Goal: Task Accomplishment & Management: Complete application form

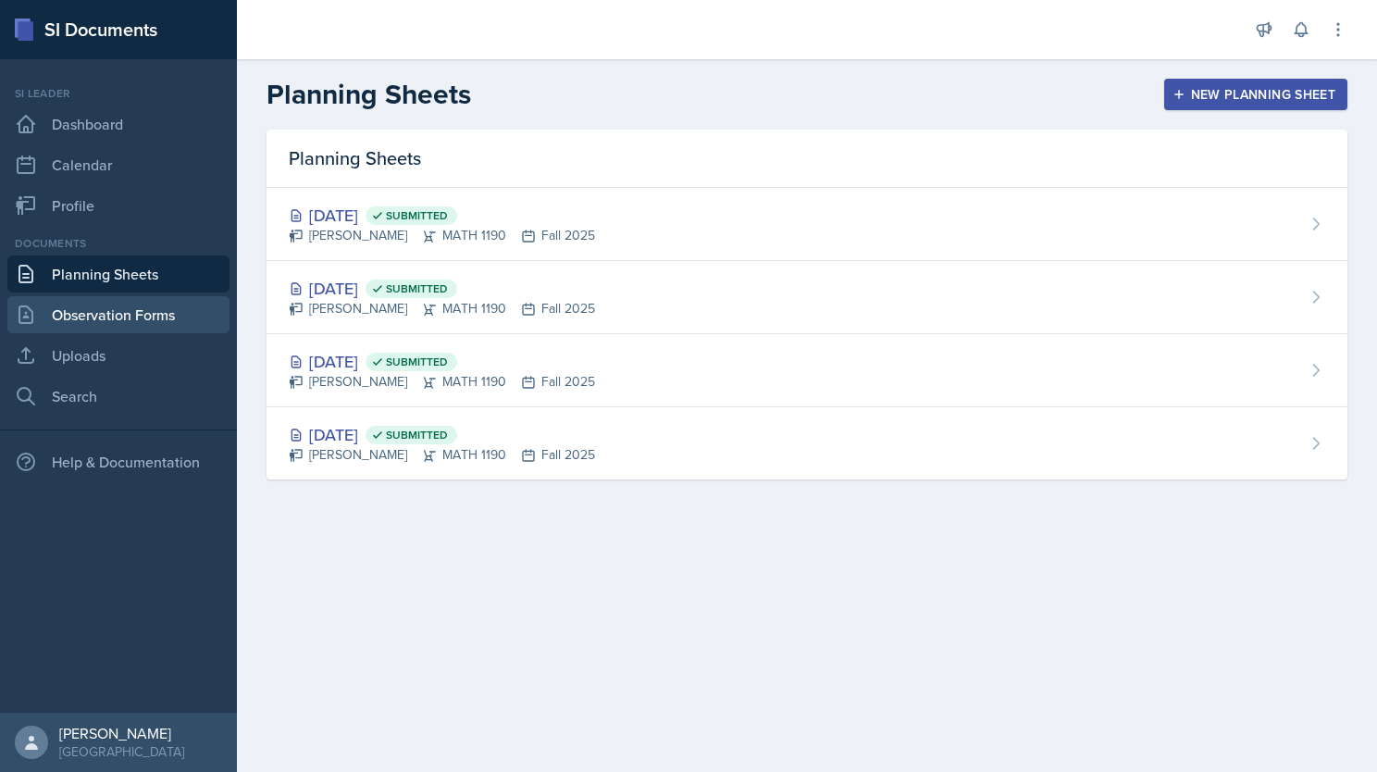
click at [132, 324] on link "Observation Forms" at bounding box center [118, 314] width 222 height 37
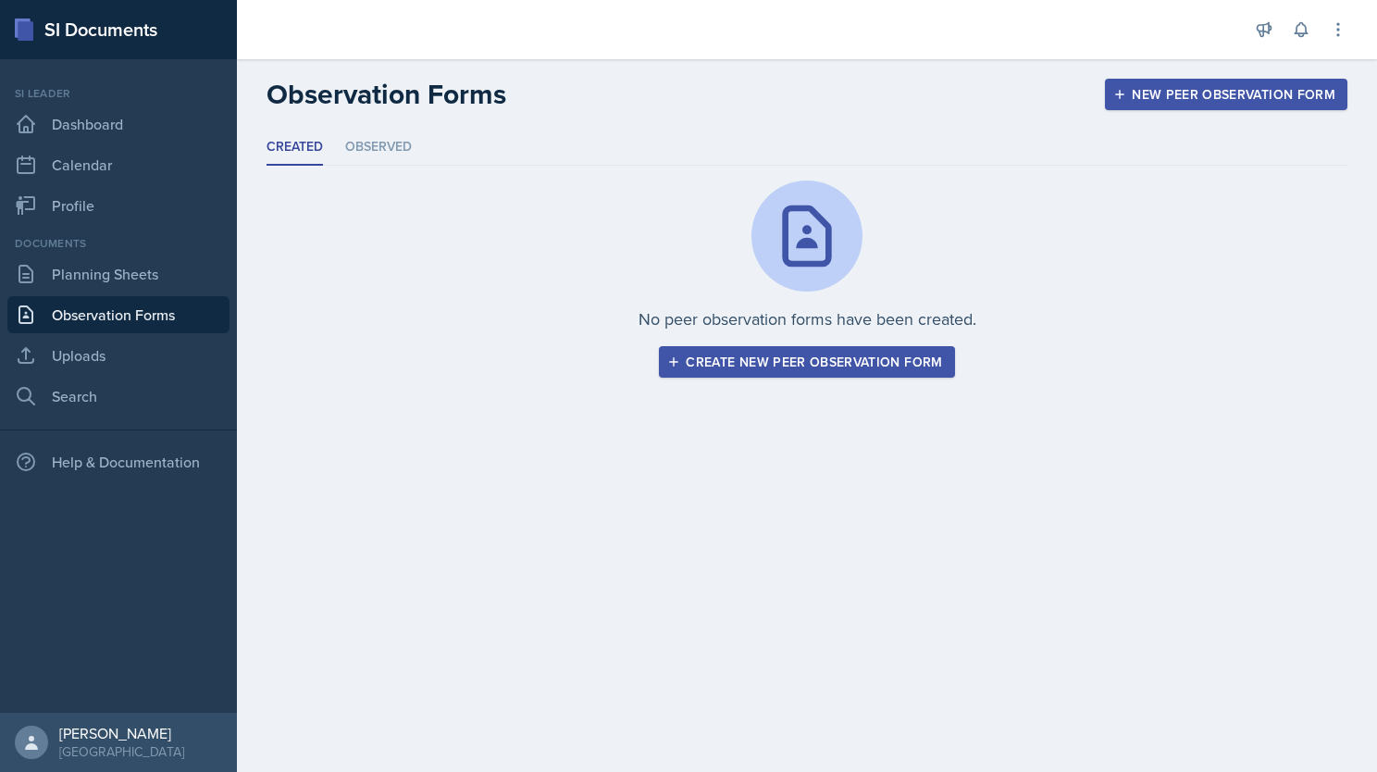
click at [823, 368] on div "Create new peer observation form" at bounding box center [806, 361] width 271 height 15
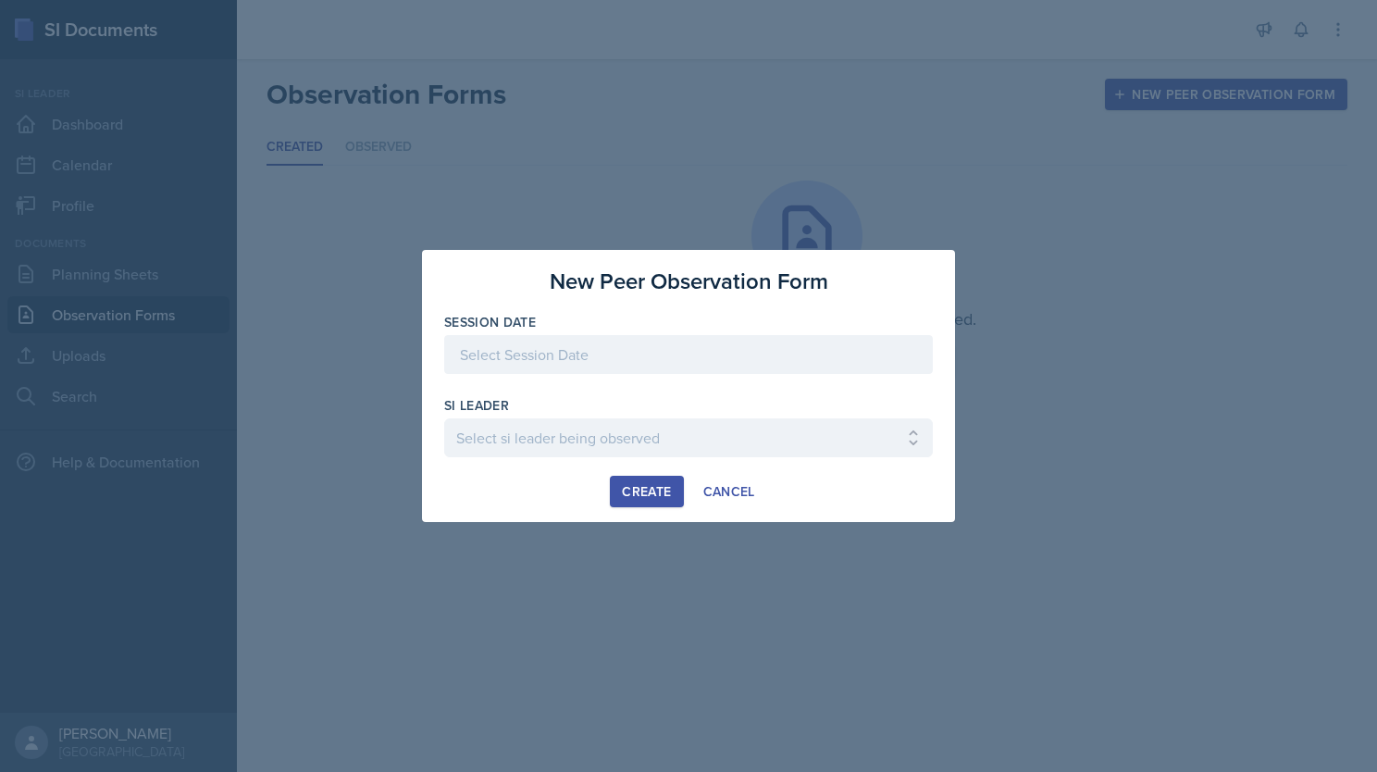
click at [588, 348] on div at bounding box center [688, 354] width 489 height 39
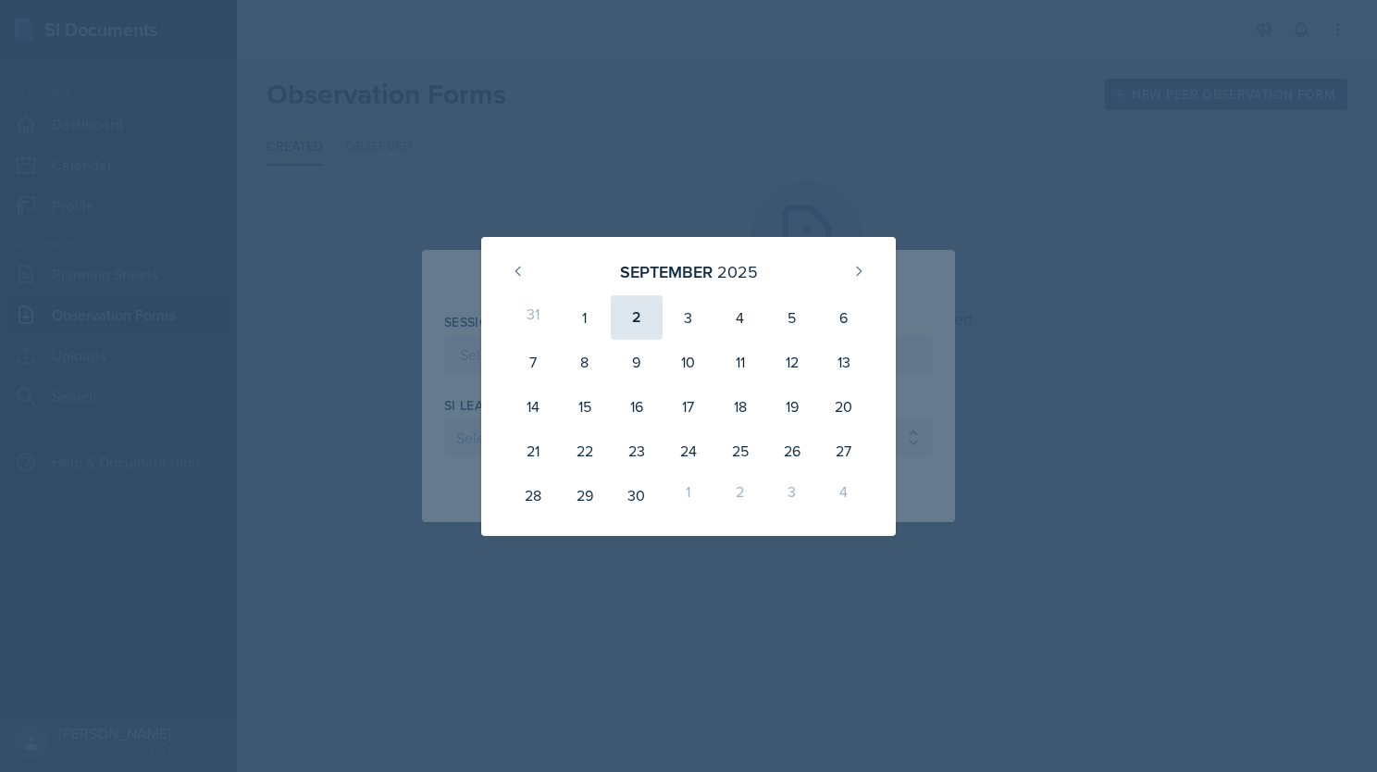
click at [647, 315] on div "2" at bounding box center [637, 317] width 52 height 44
type input "[DATE]"
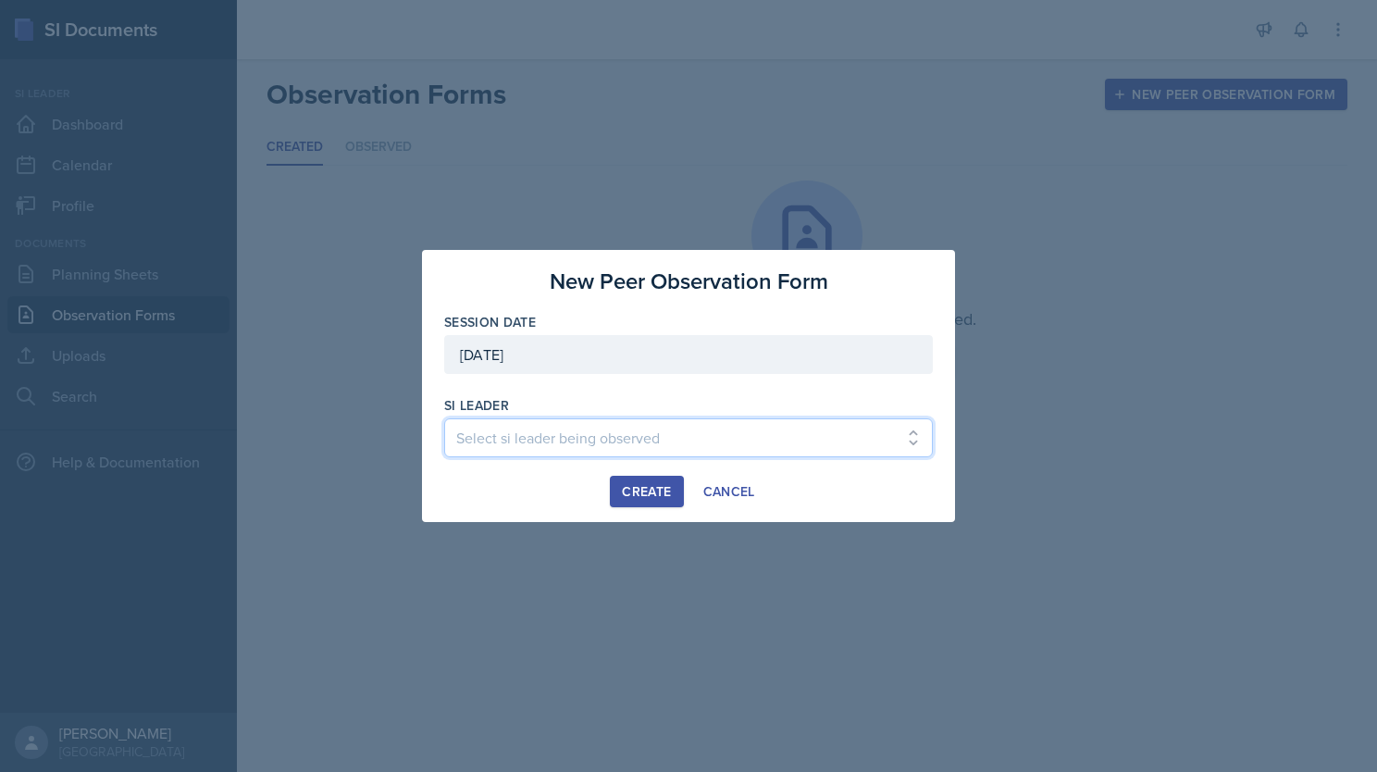
click at [621, 439] on select "Select si leader being observed [PERSON_NAME] / PSYC 2500 / The Phantoms of The…" at bounding box center [688, 437] width 489 height 39
select select "eae1bd1c-313f-4f1c-af06-99b1b3975fef"
click at [444, 418] on select "Select si leader being observed [PERSON_NAME] / PSYC 2500 / The Phantoms of The…" at bounding box center [688, 437] width 489 height 39
click at [650, 488] on div "Create" at bounding box center [646, 491] width 49 height 15
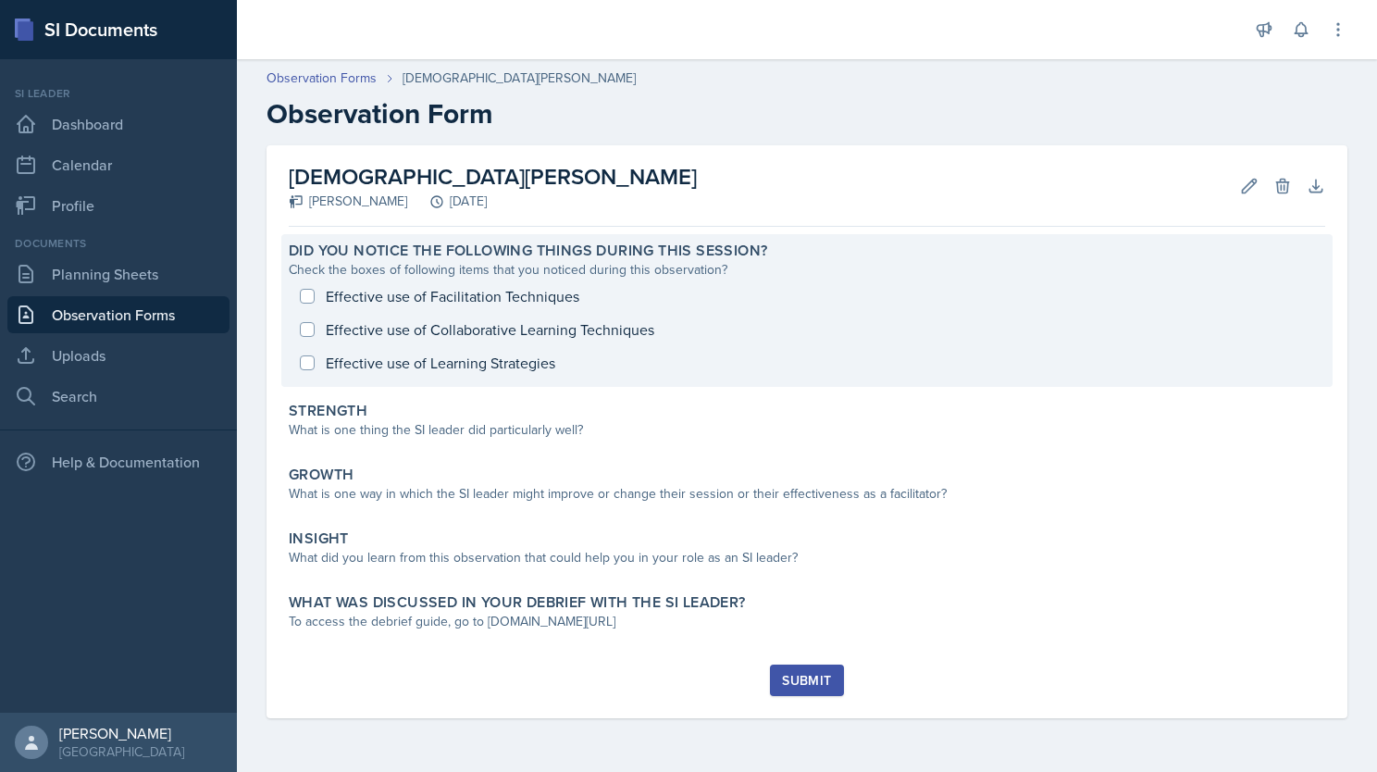
click at [495, 298] on div "Effective use of Facilitation Techniques Effective use of Collaborative Learnin…" at bounding box center [807, 329] width 1036 height 100
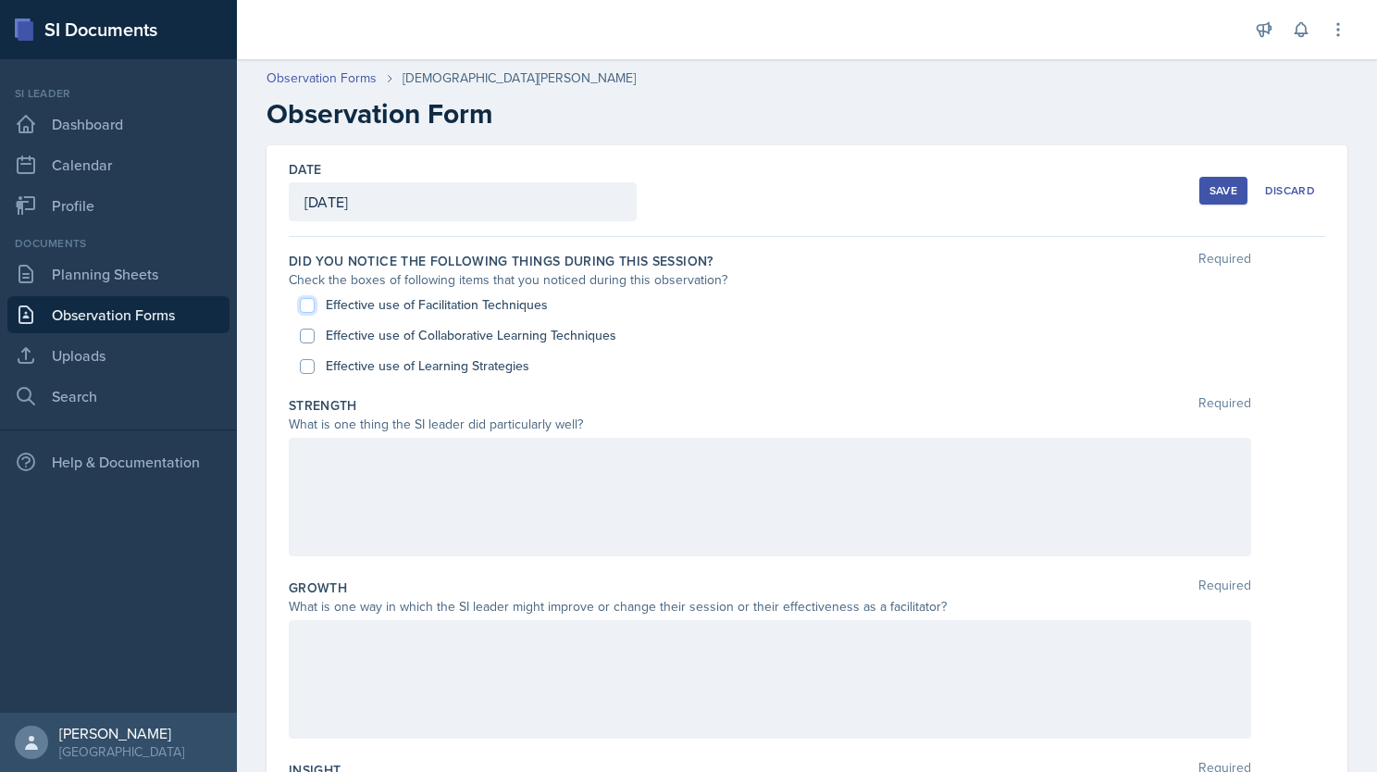
click at [310, 305] on input "Effective use of Facilitation Techniques" at bounding box center [307, 305] width 15 height 15
checkbox input "true"
click at [303, 331] on input "Effective use of Collaborative Learning Techniques" at bounding box center [307, 335] width 15 height 15
checkbox input "true"
click at [306, 365] on input "Effective use of Learning Strategies" at bounding box center [307, 366] width 15 height 15
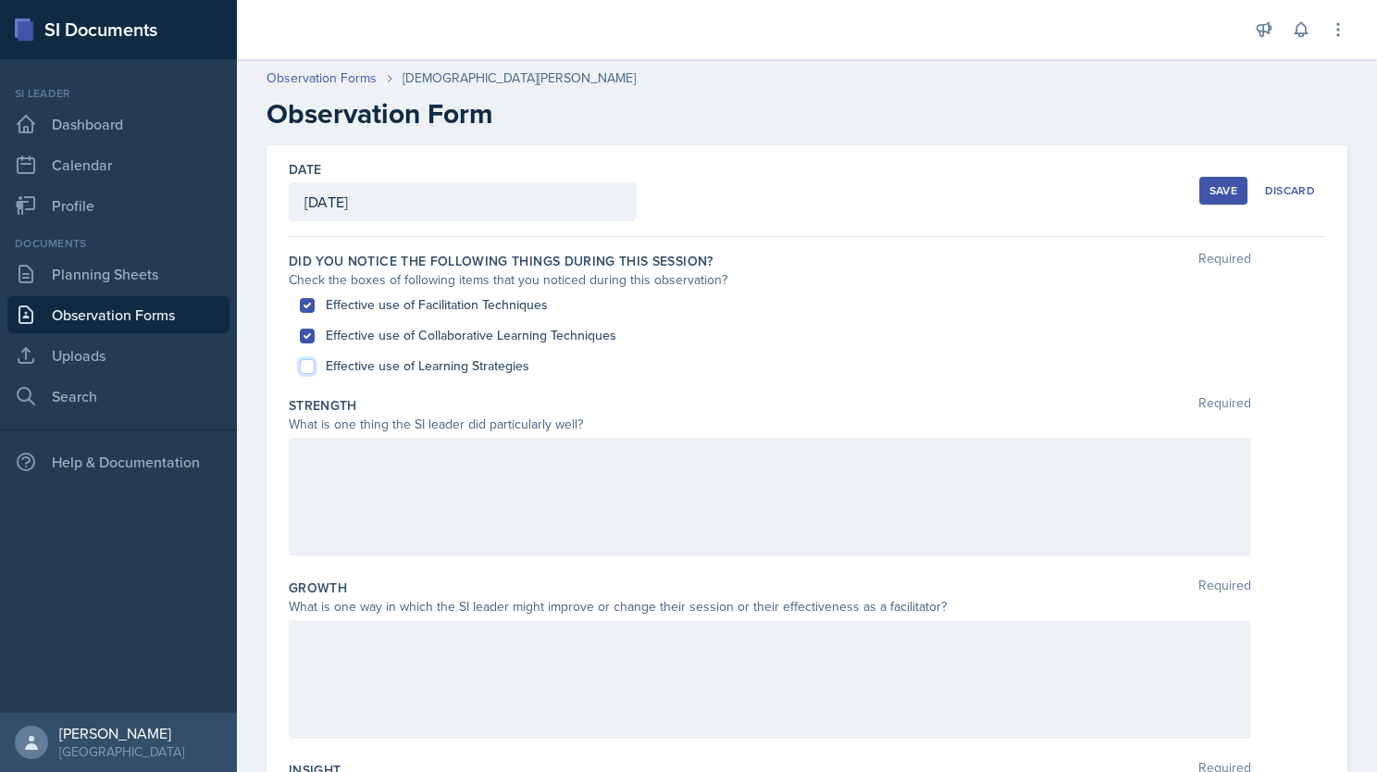
checkbox input "true"
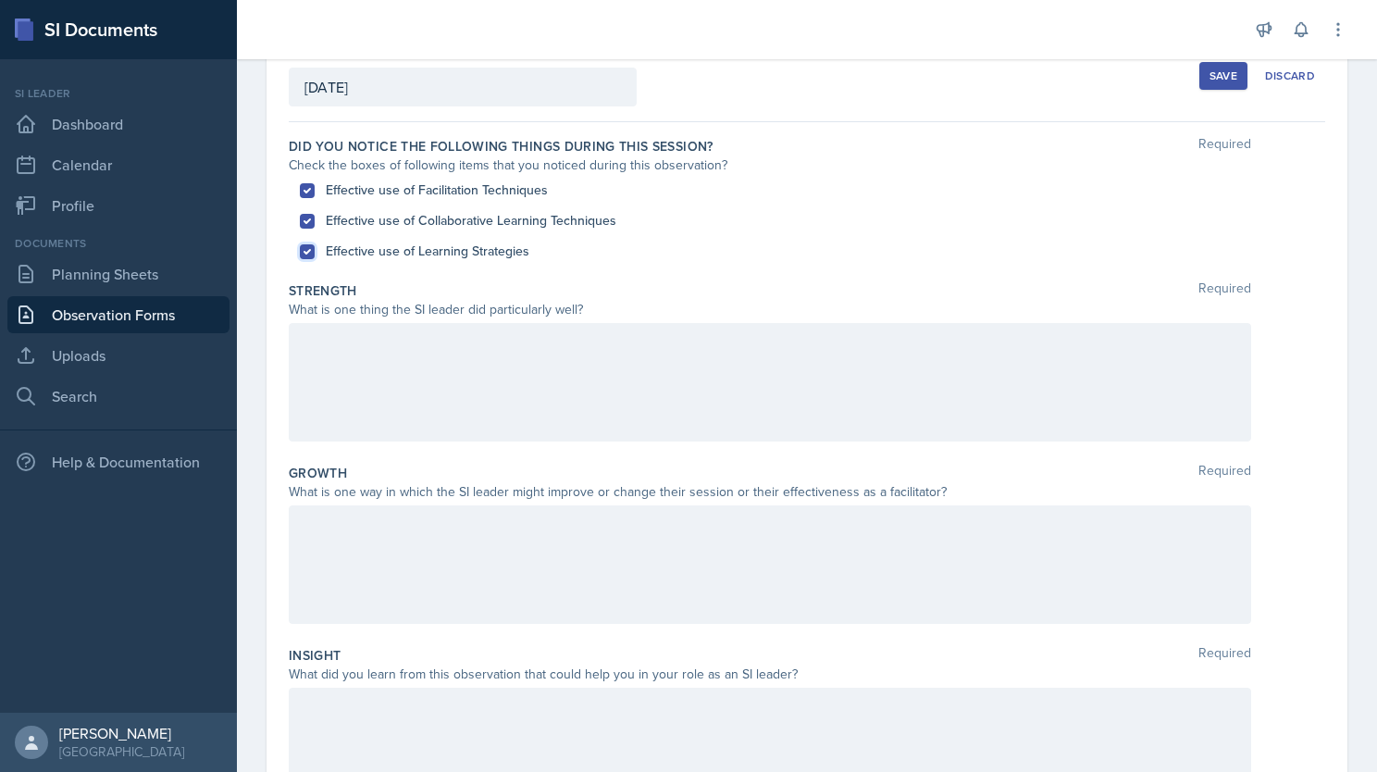
scroll to position [111, 0]
click at [473, 361] on div at bounding box center [770, 386] width 962 height 118
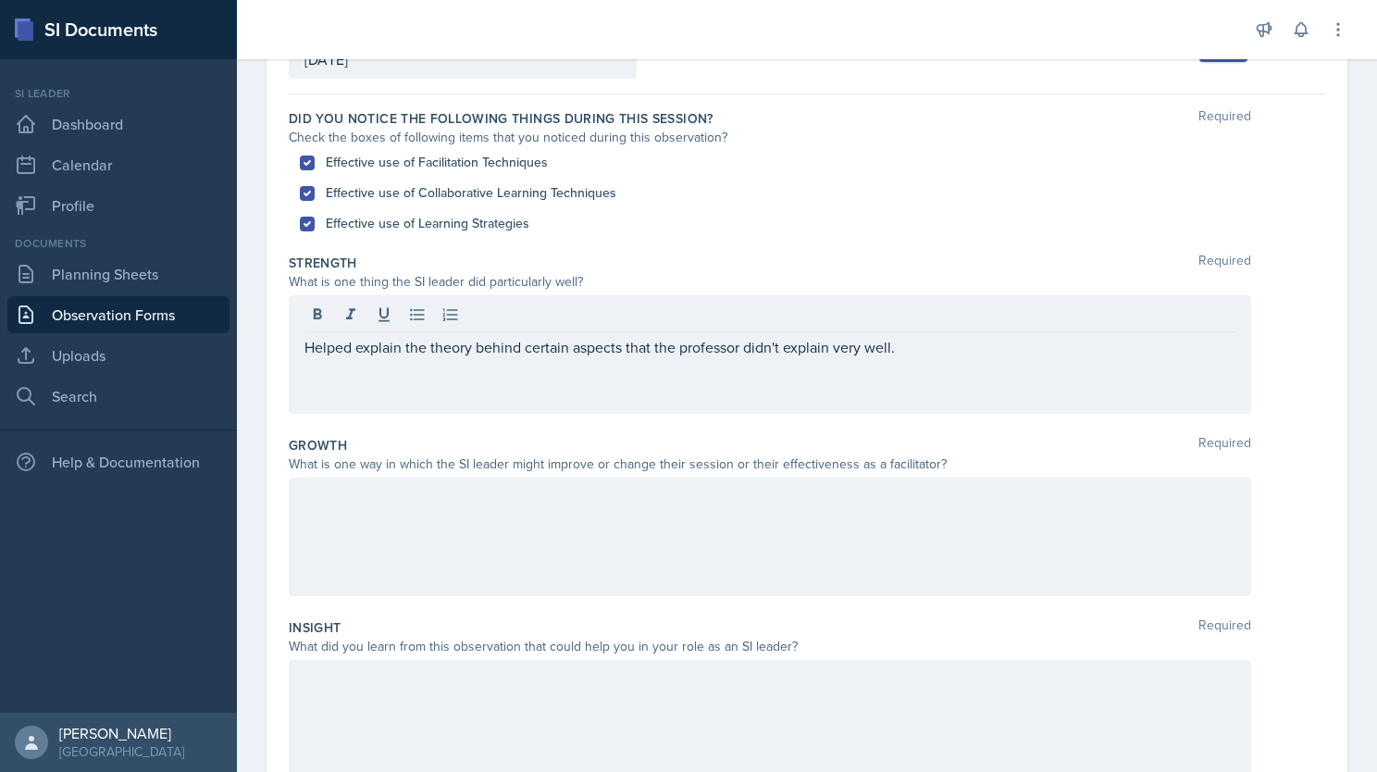
click at [428, 525] on div at bounding box center [770, 536] width 962 height 118
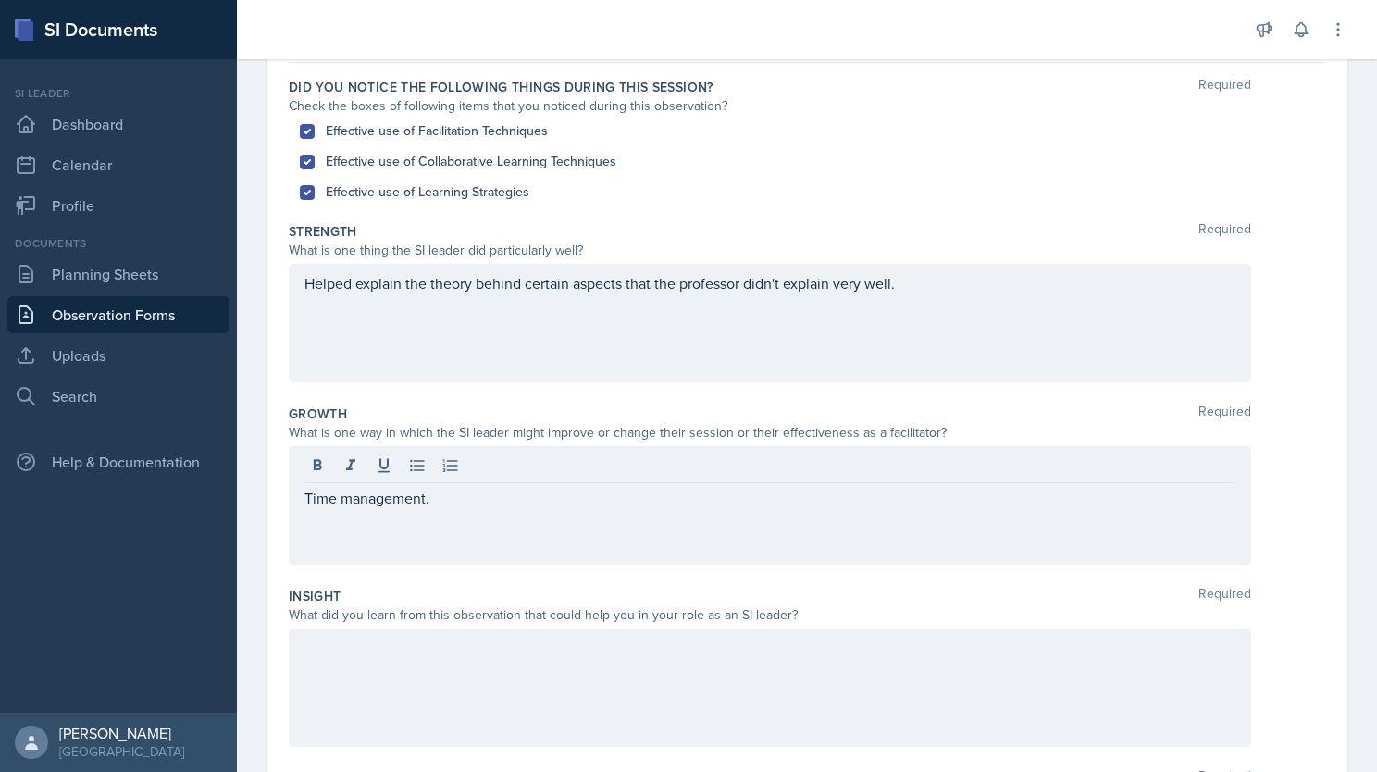
click at [467, 507] on div "Time management." at bounding box center [770, 505] width 962 height 118
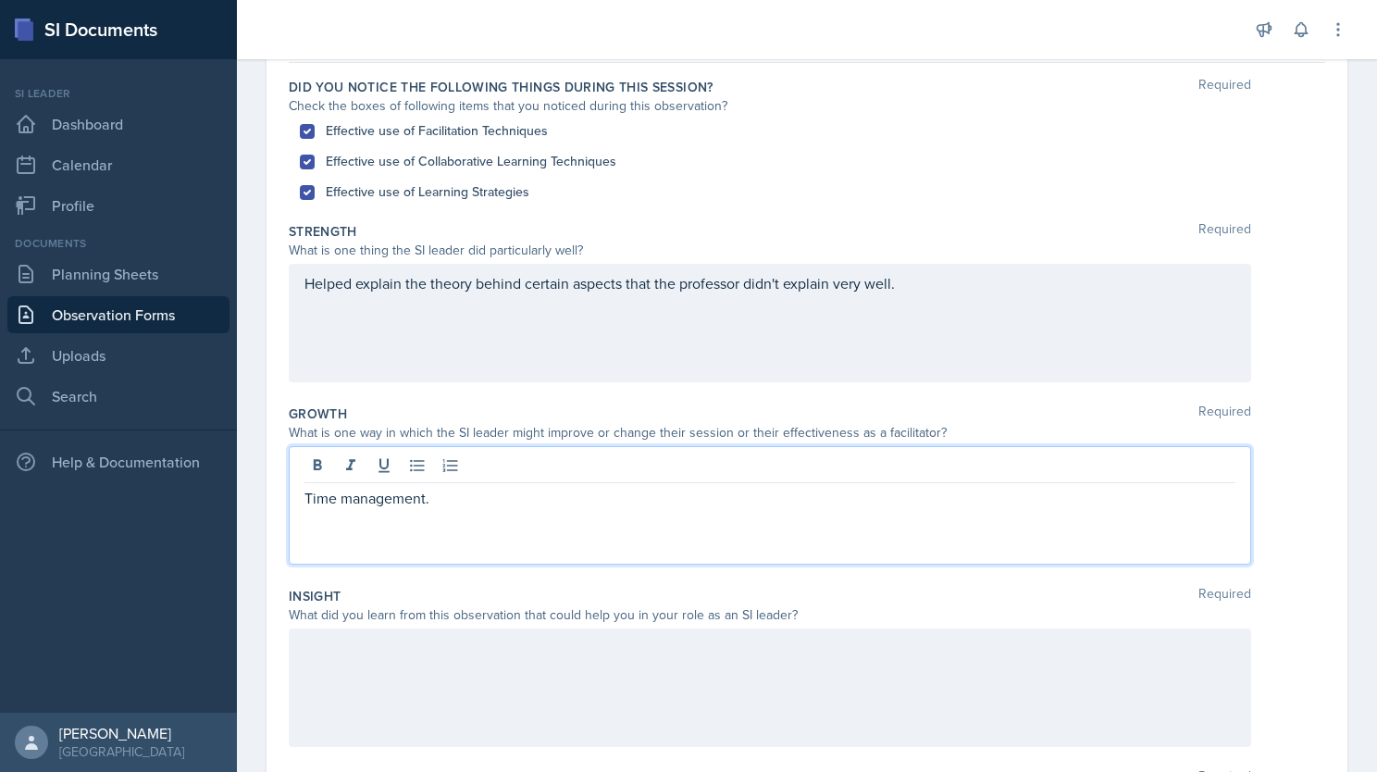
click at [461, 497] on p "Time management." at bounding box center [769, 498] width 931 height 22
click at [440, 494] on p "Time management. basically just" at bounding box center [769, 498] width 931 height 22
click at [538, 498] on p "Time management. Basically just" at bounding box center [769, 498] width 931 height 22
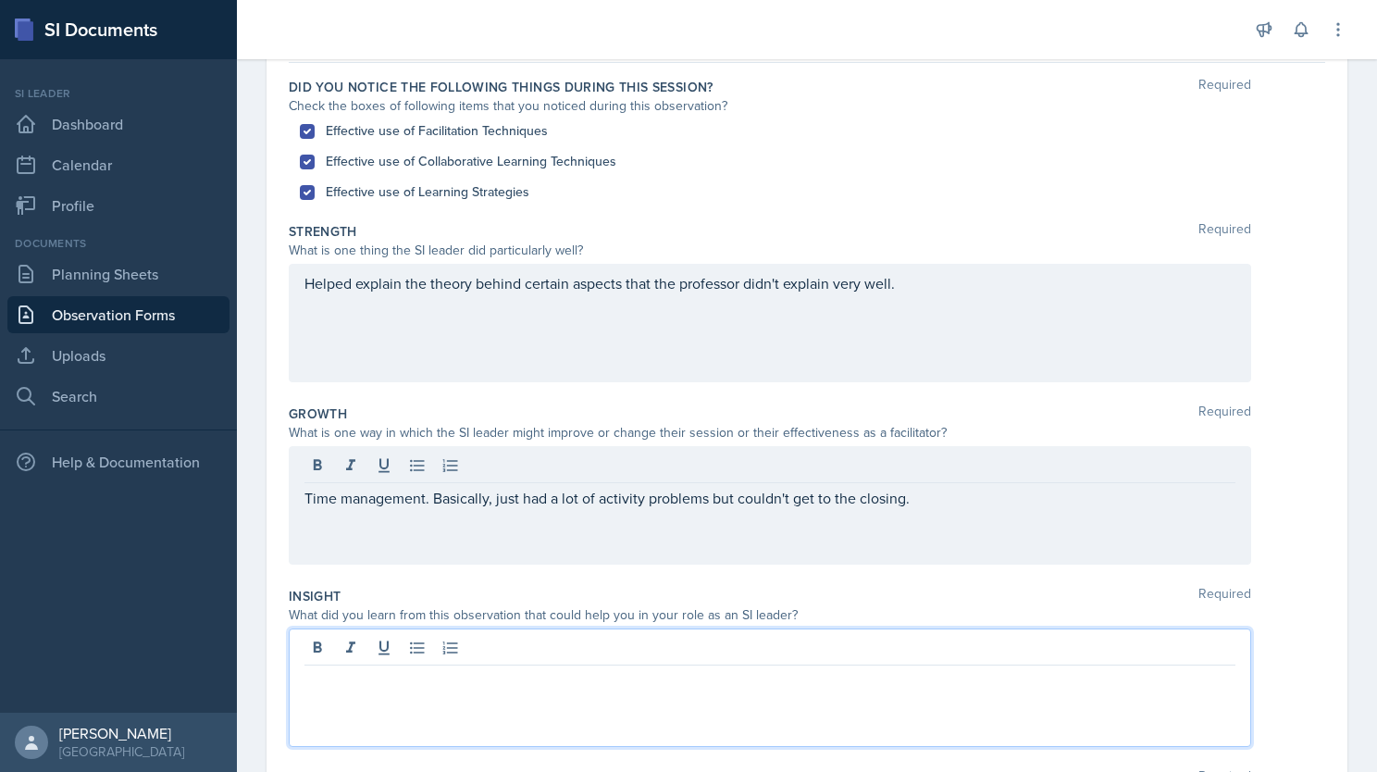
click at [578, 646] on div at bounding box center [770, 687] width 962 height 118
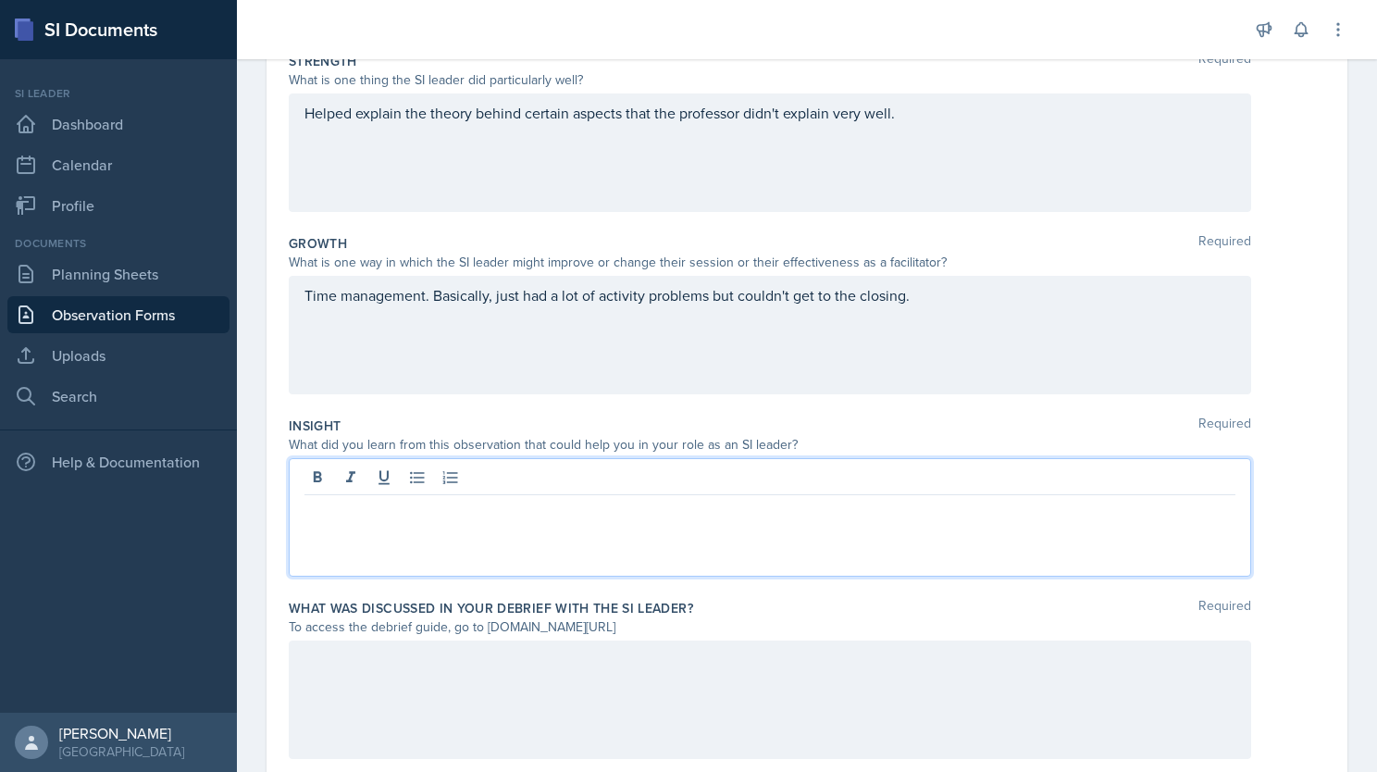
scroll to position [403, 0]
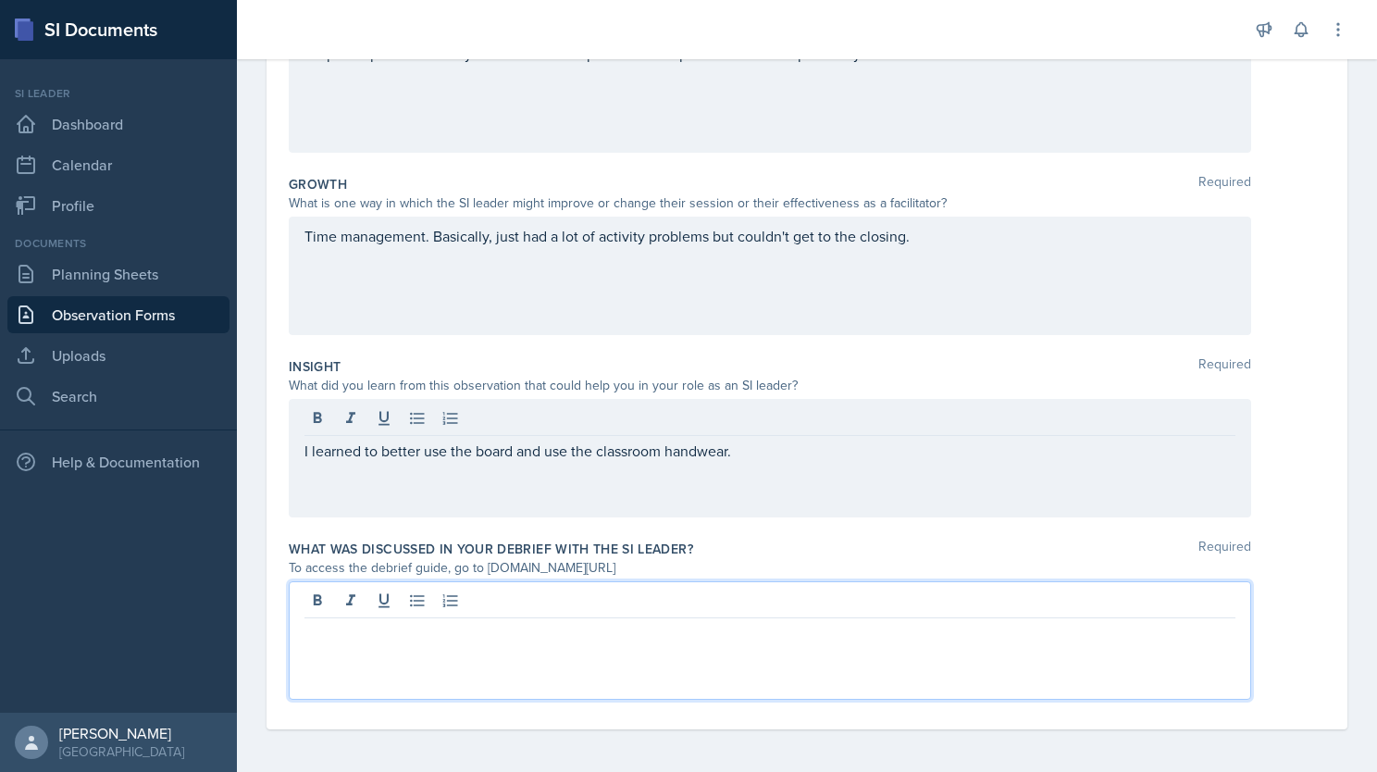
click at [600, 605] on div at bounding box center [770, 640] width 962 height 118
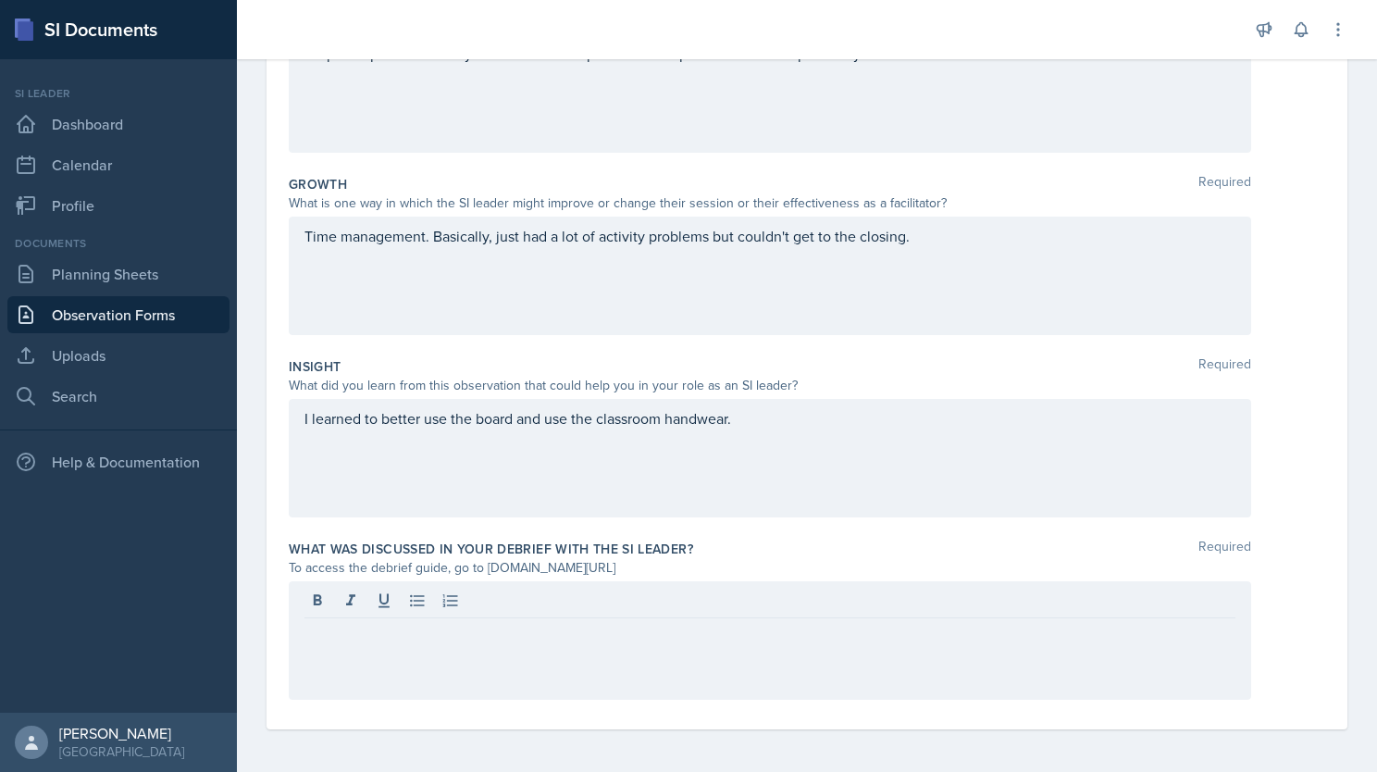
click at [703, 543] on div "What was discussed in your debrief with the SI Leader? Required" at bounding box center [807, 548] width 1036 height 19
click at [943, 242] on div "Time management. Basically, just had a lot of activity problems but couldn't ge…" at bounding box center [770, 276] width 962 height 118
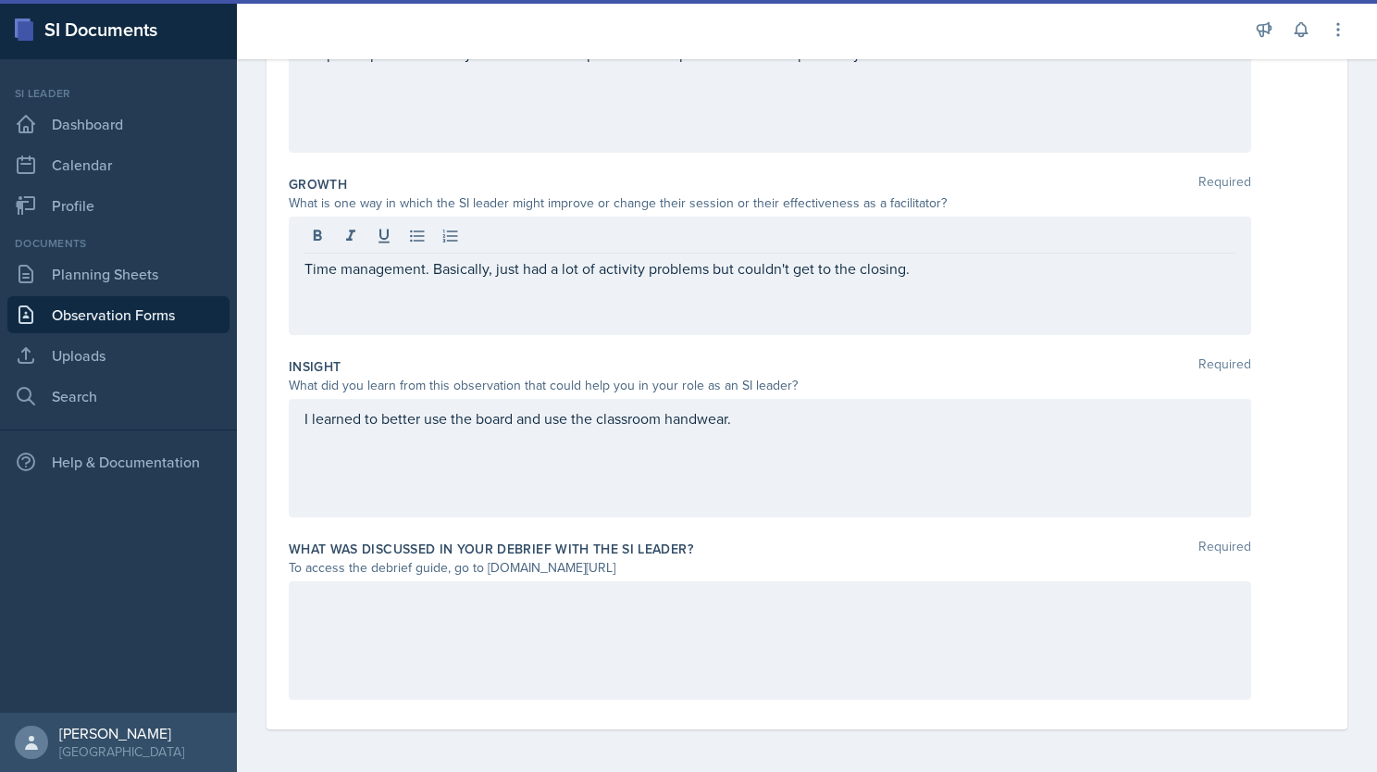
click at [633, 610] on div at bounding box center [770, 640] width 962 height 118
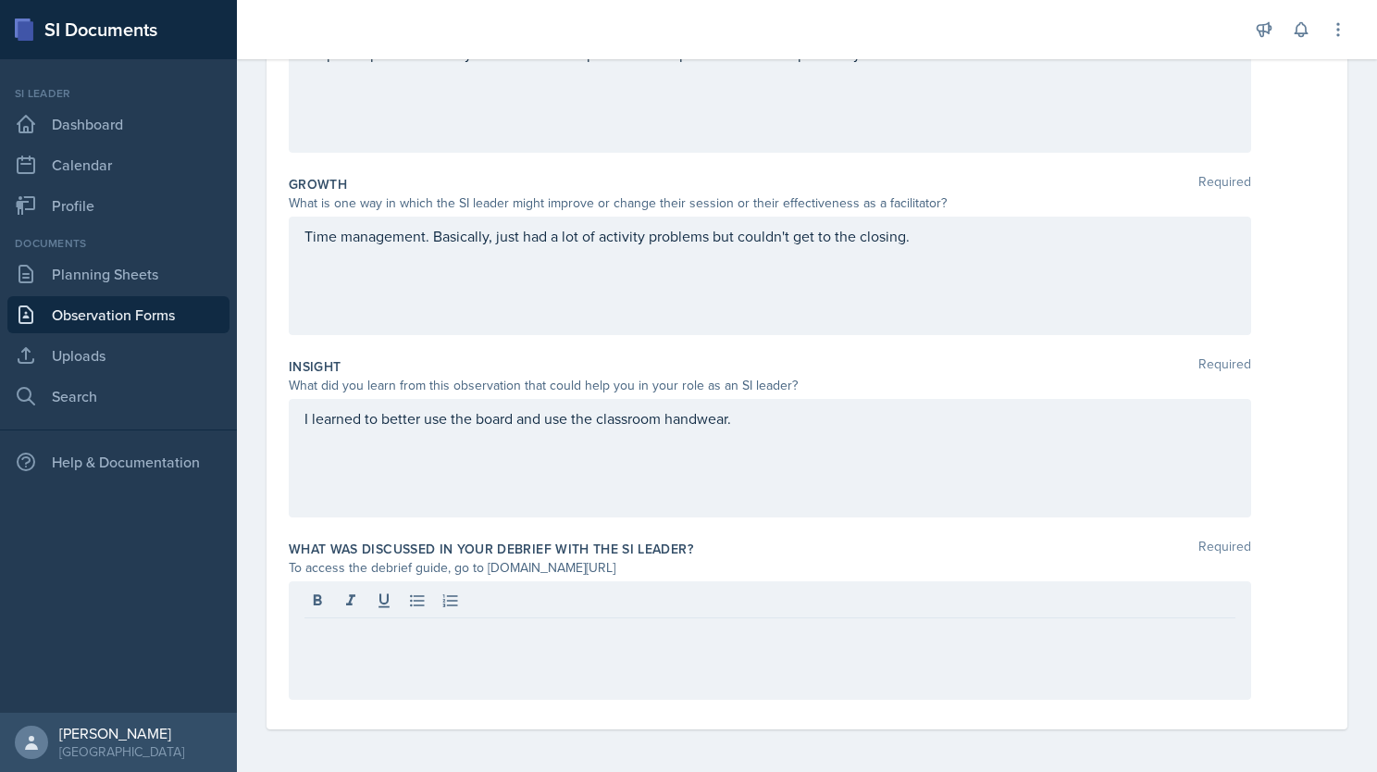
drag, startPoint x: 681, startPoint y: 566, endPoint x: 487, endPoint y: 563, distance: 194.3
click at [487, 563] on div "To access the debrief guide, go to [DOMAIN_NAME][URL]" at bounding box center [770, 567] width 962 height 19
copy div "[DOMAIN_NAME][URL]"
click at [696, 553] on div "What was discussed in your debrief with the SI Leader? Required" at bounding box center [807, 548] width 1036 height 19
click at [907, 526] on div "Insight Required What did you learn from this observation that could help you i…" at bounding box center [807, 441] width 1036 height 182
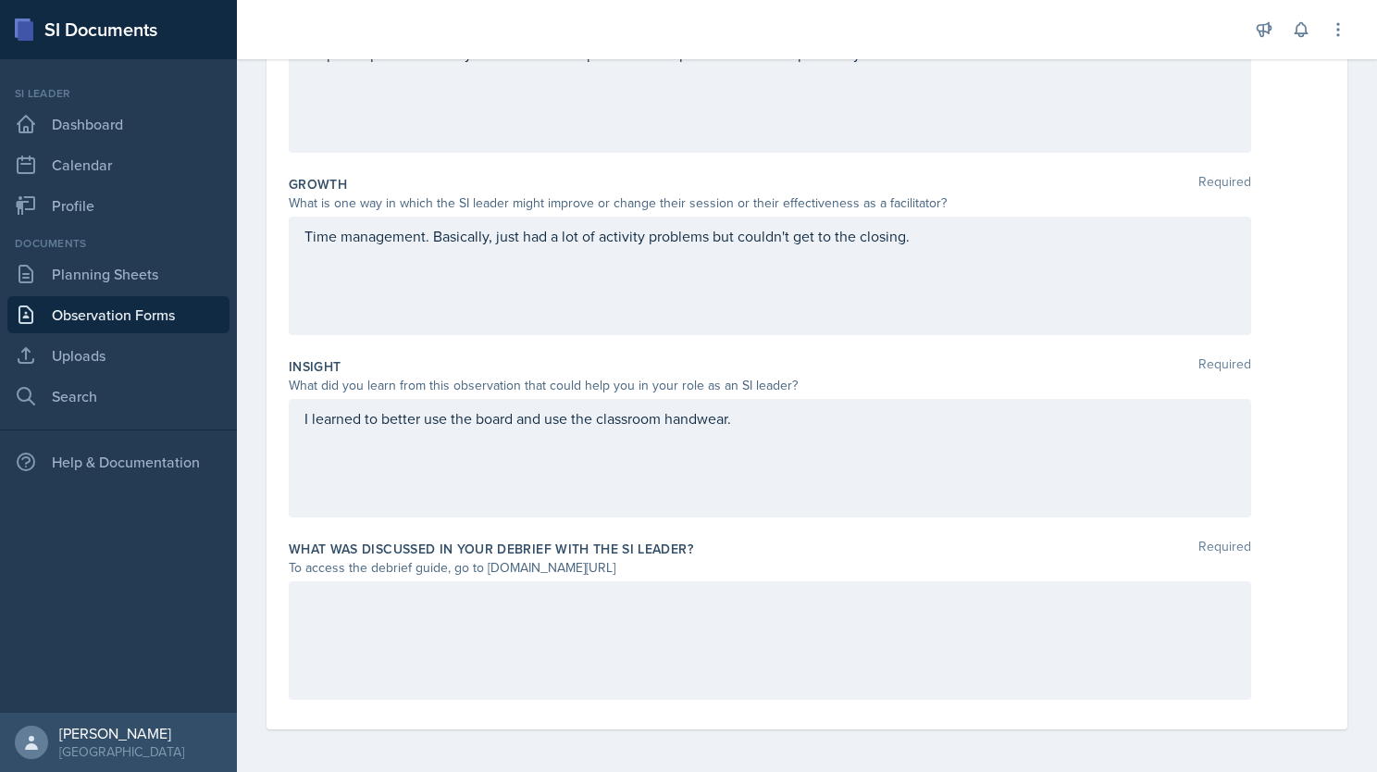
click at [762, 435] on div "I learned to better use the board and use the classroom handwear." at bounding box center [770, 458] width 962 height 118
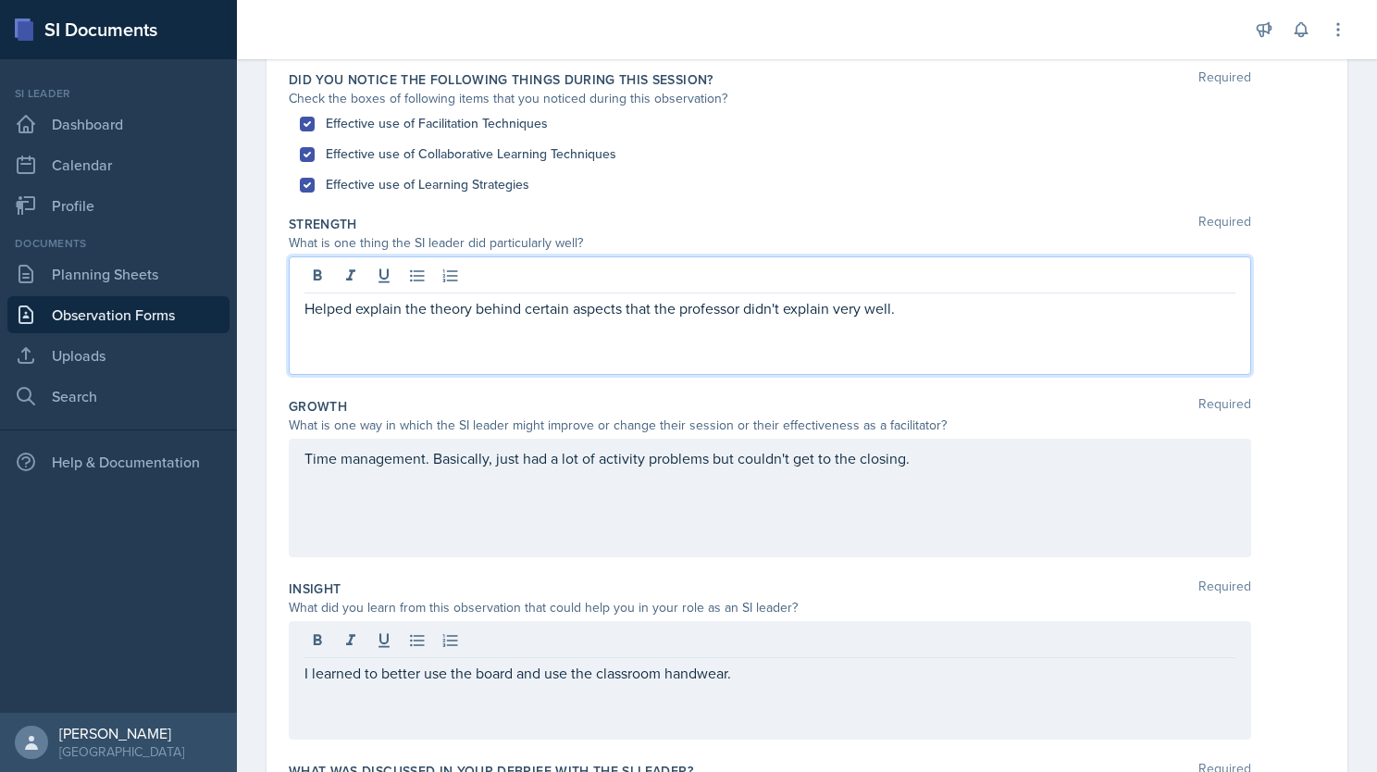
scroll to position [213, 0]
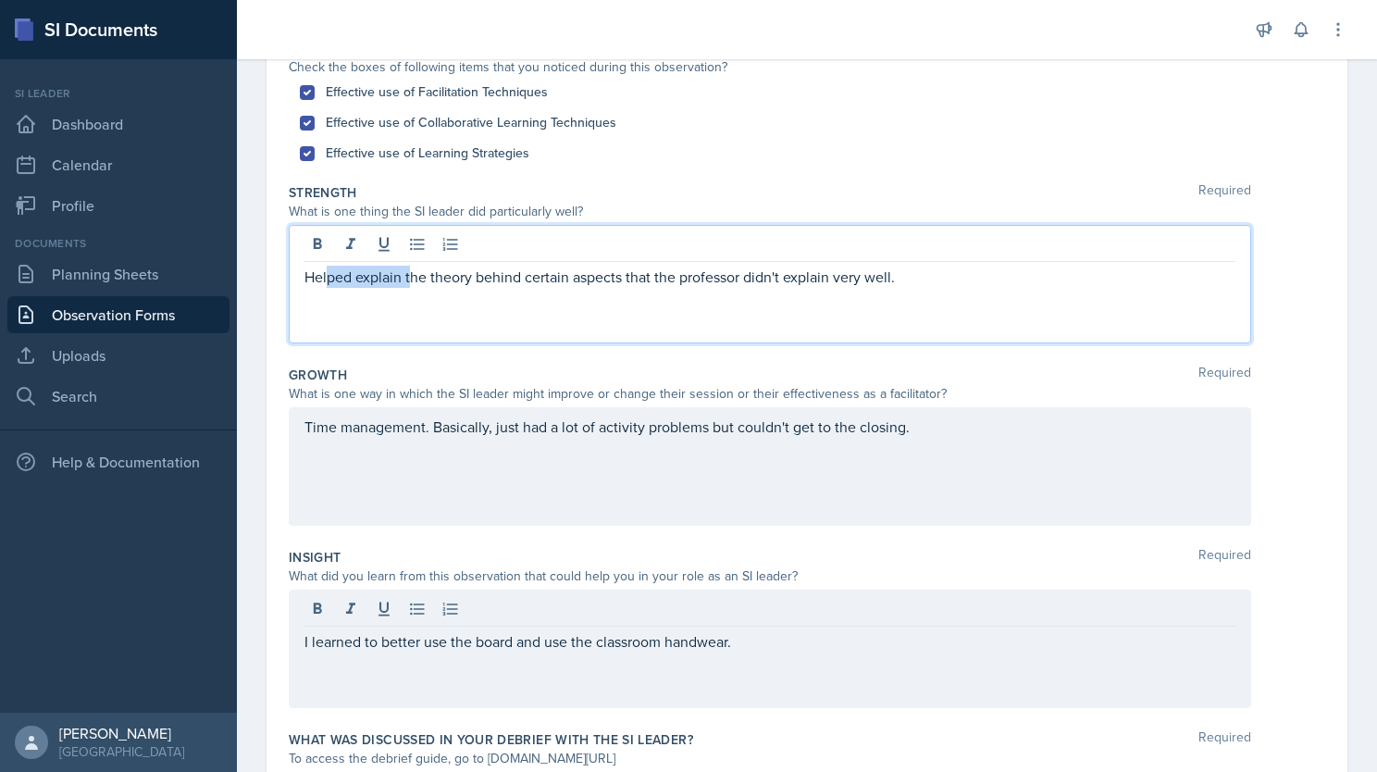
drag, startPoint x: 329, startPoint y: 283, endPoint x: 411, endPoint y: 283, distance: 81.4
click at [411, 283] on p "Helped explain the theory behind certain aspects that the professor didn't expl…" at bounding box center [769, 277] width 931 height 22
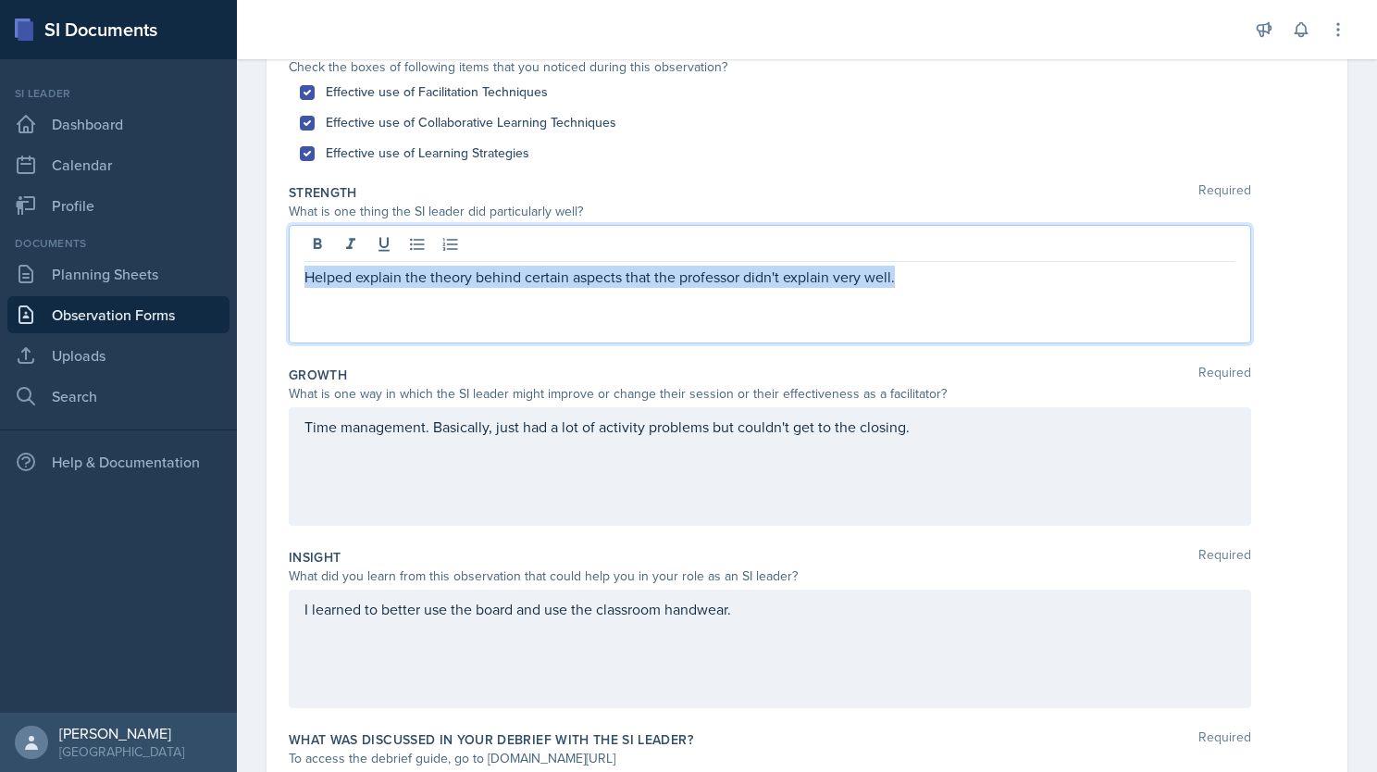
drag, startPoint x: 907, startPoint y: 282, endPoint x: 299, endPoint y: 299, distance: 608.1
click at [299, 299] on div "Helped explain the theory behind certain aspects that the professor didn't expl…" at bounding box center [770, 284] width 962 height 118
click at [910, 283] on p "Helped explain the theory behind certain aspects that the professor didn't expl…" at bounding box center [769, 277] width 931 height 22
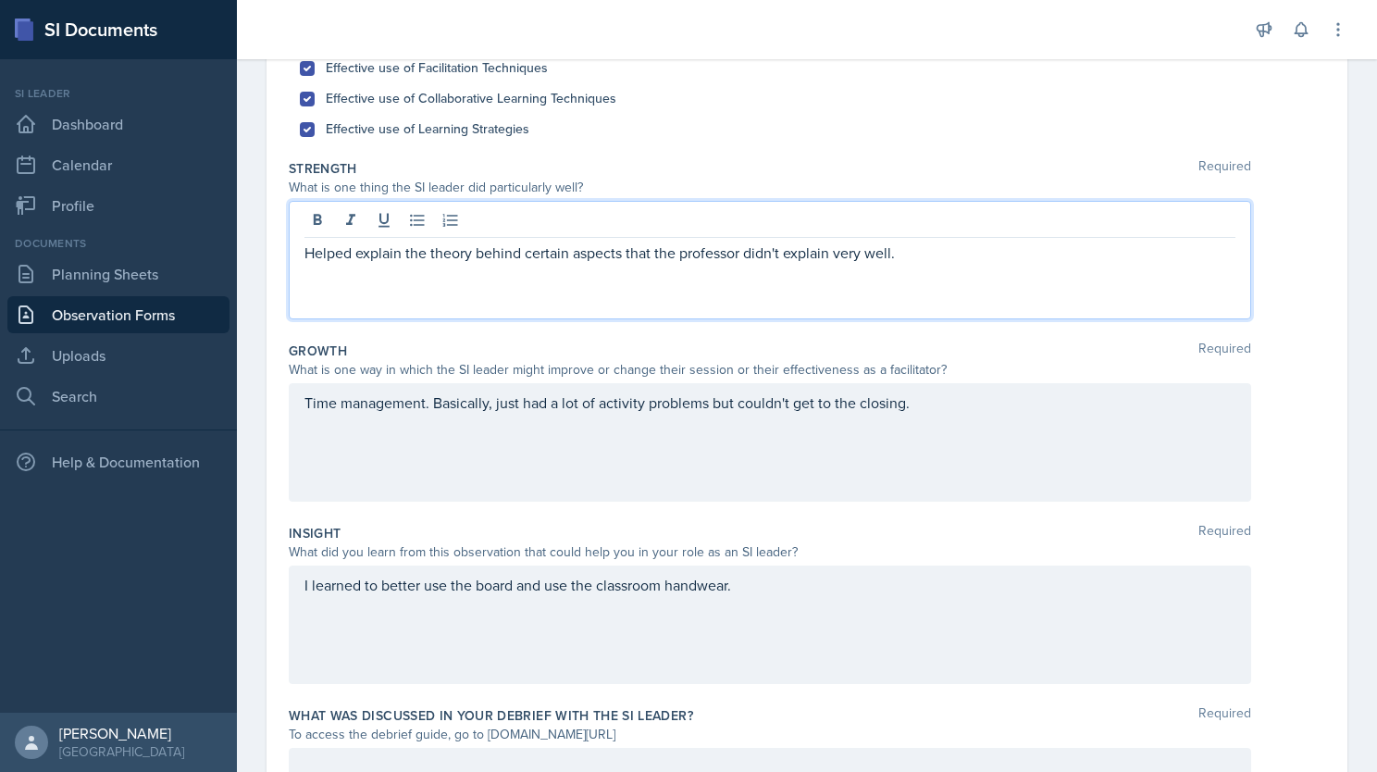
scroll to position [268, 0]
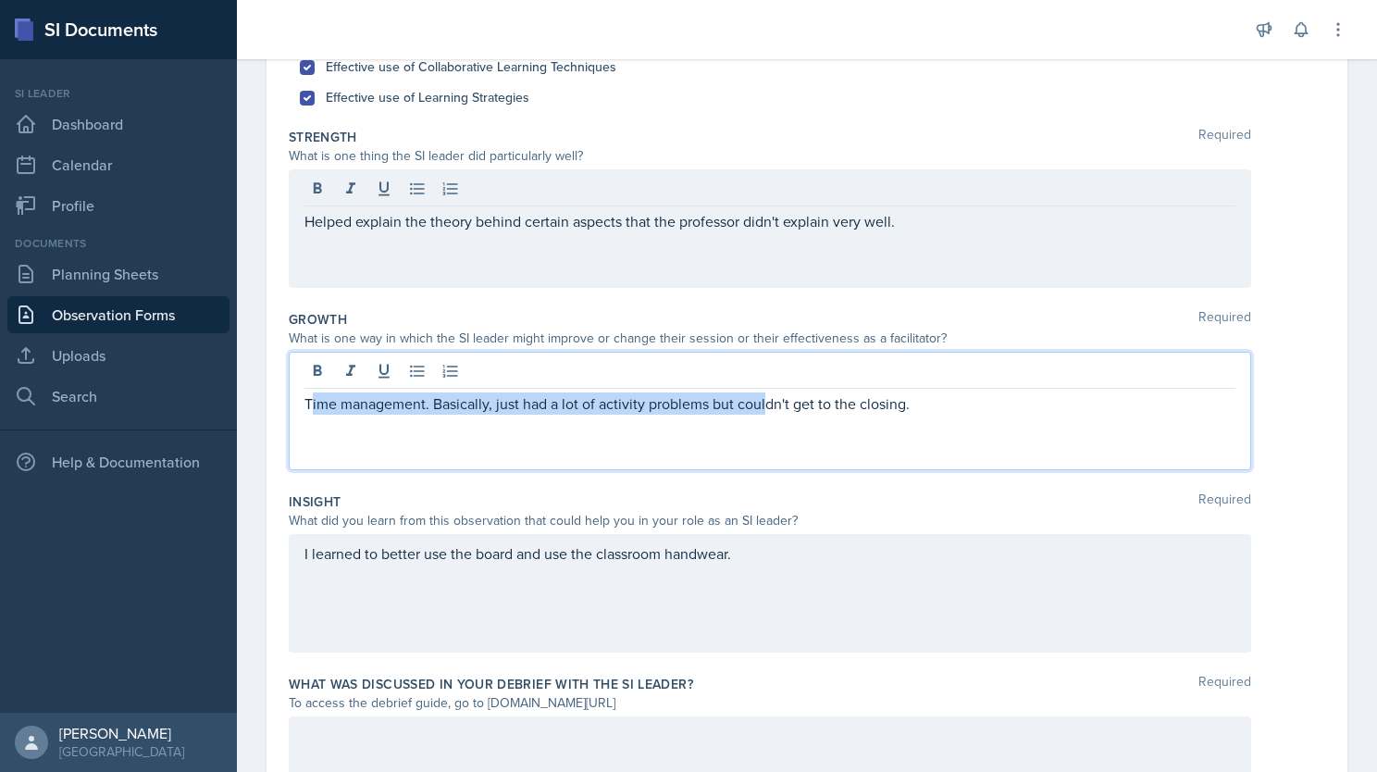
drag, startPoint x: 310, startPoint y: 402, endPoint x: 764, endPoint y: 409, distance: 454.3
click at [764, 409] on p "Time management. Basically, just had a lot of activity problems but couldn't ge…" at bounding box center [769, 403] width 931 height 22
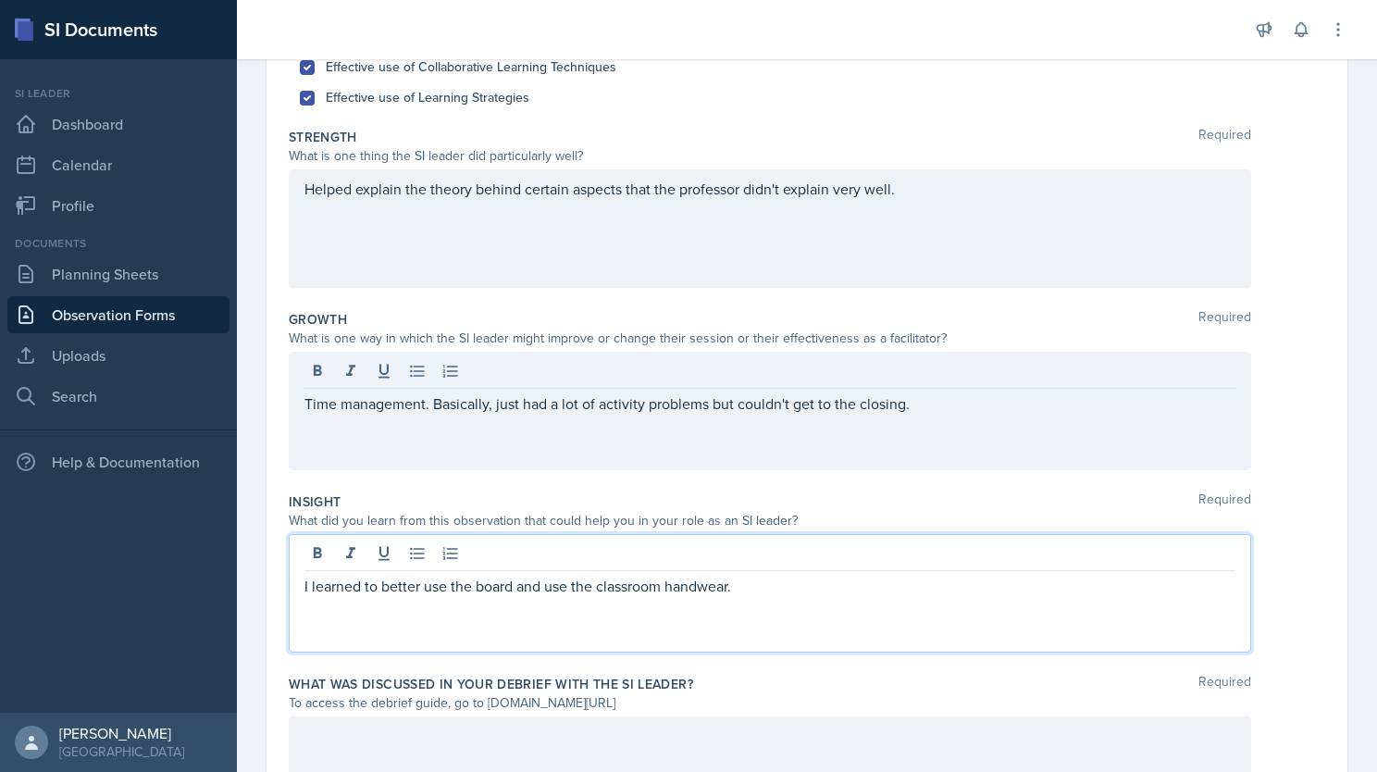
click at [750, 550] on div "I learned to better use the board and use the classroom handwear." at bounding box center [770, 593] width 962 height 118
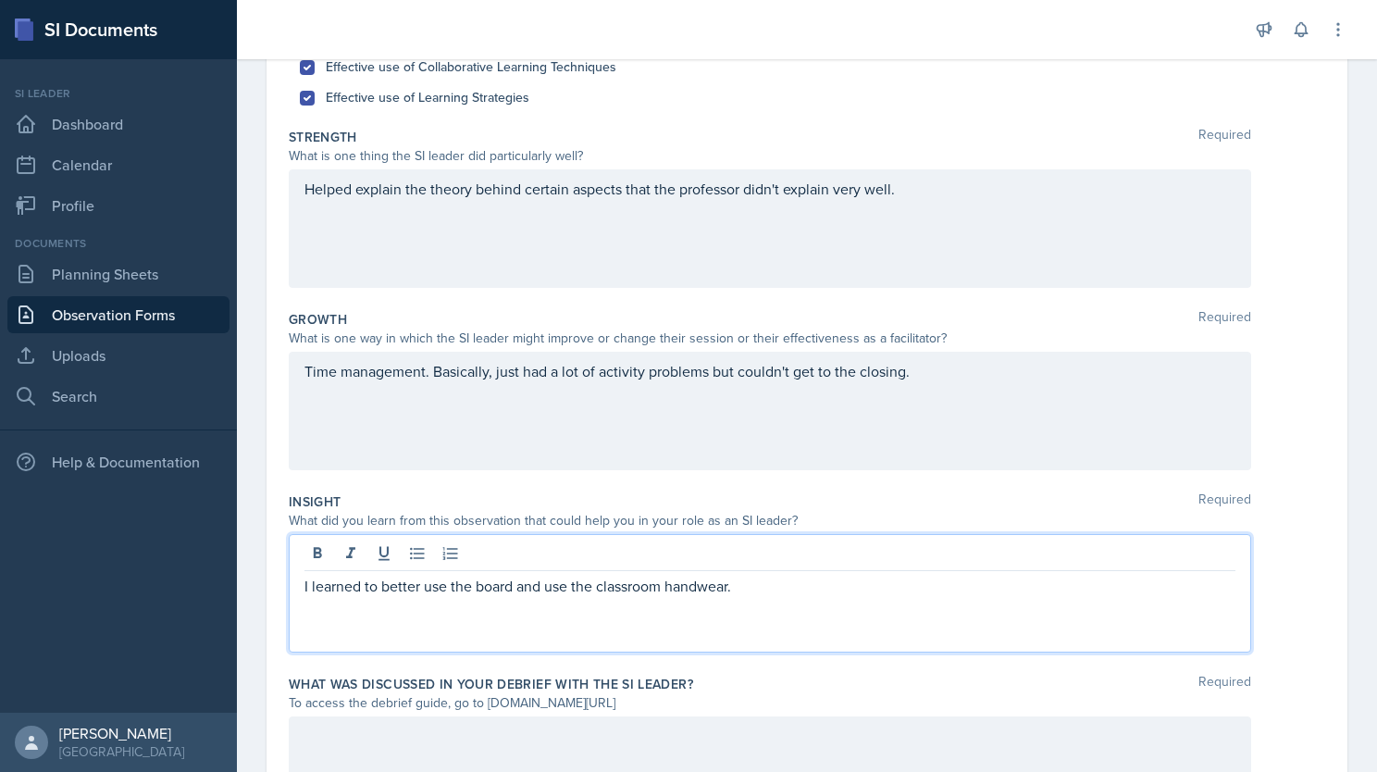
scroll to position [403, 0]
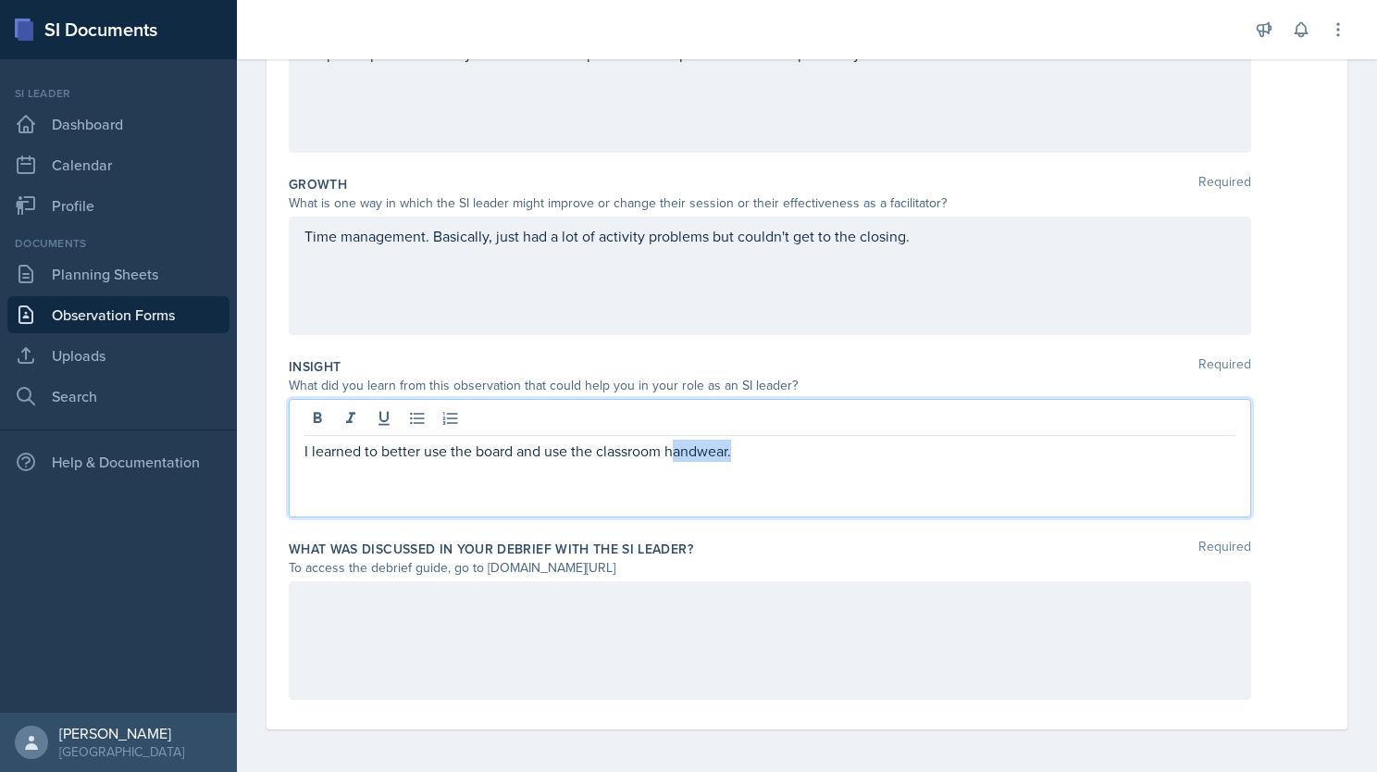
drag, startPoint x: 799, startPoint y: 444, endPoint x: 674, endPoint y: 445, distance: 124.9
click at [674, 445] on p "I learned to better use the board and use the classroom handwear." at bounding box center [769, 450] width 931 height 22
click at [834, 456] on p "I learned to better use the board and use the classroom handwear." at bounding box center [769, 450] width 931 height 22
click at [427, 623] on div at bounding box center [770, 640] width 962 height 118
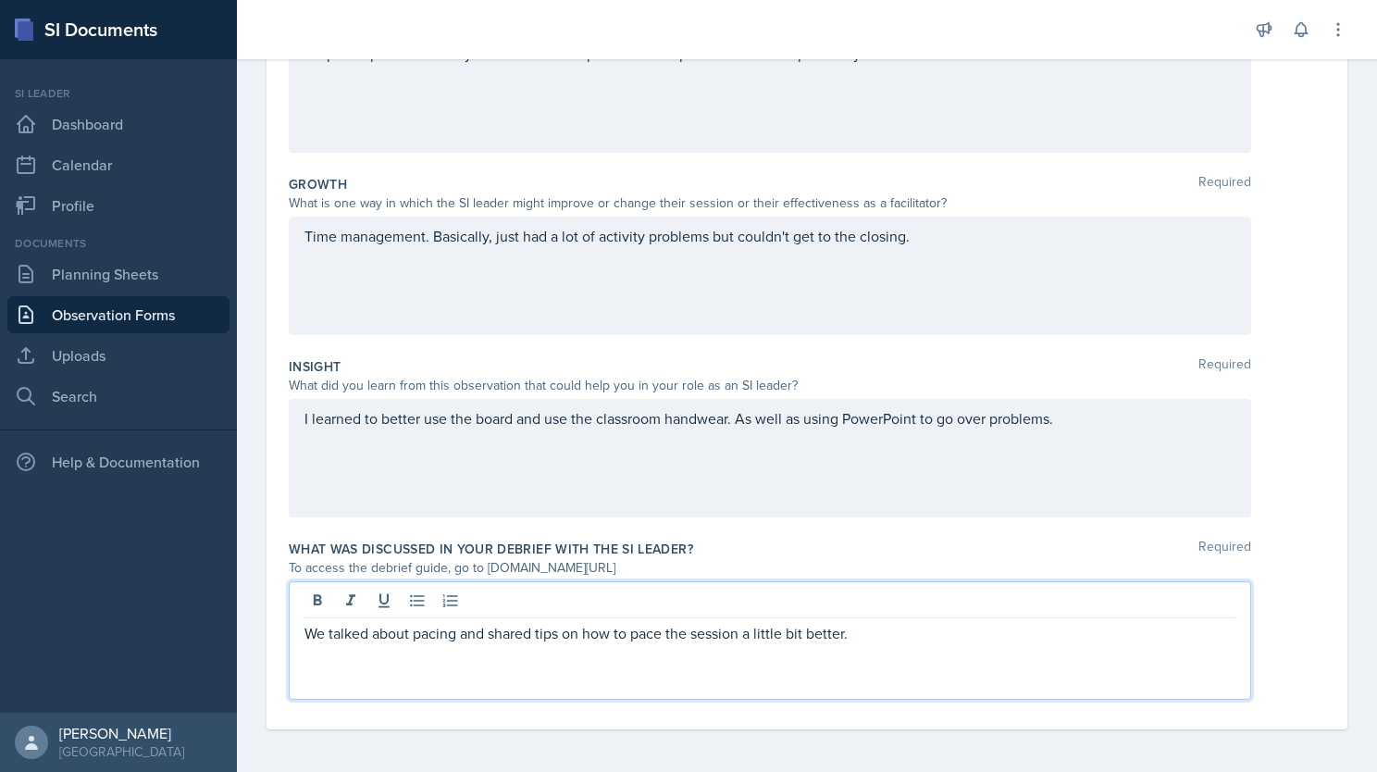
click at [877, 640] on p "We talked about pacing and shared tips on how to pace the session a little bit …" at bounding box center [769, 633] width 931 height 22
click at [869, 628] on p "We talked about pacing and shared tips on how to pace the session a little bit …" at bounding box center [769, 633] width 931 height 22
click at [888, 631] on p "We talked about pacing and shared tips on how to pace the session a little bit …" at bounding box center [769, 633] width 931 height 22
click at [872, 635] on p "We talked about pacing and shared tips on how to pace the session a little bit …" at bounding box center [769, 633] width 931 height 22
click at [877, 631] on p "We talked about pacing and shared tips on how to pace the session a little bit …" at bounding box center [769, 633] width 931 height 22
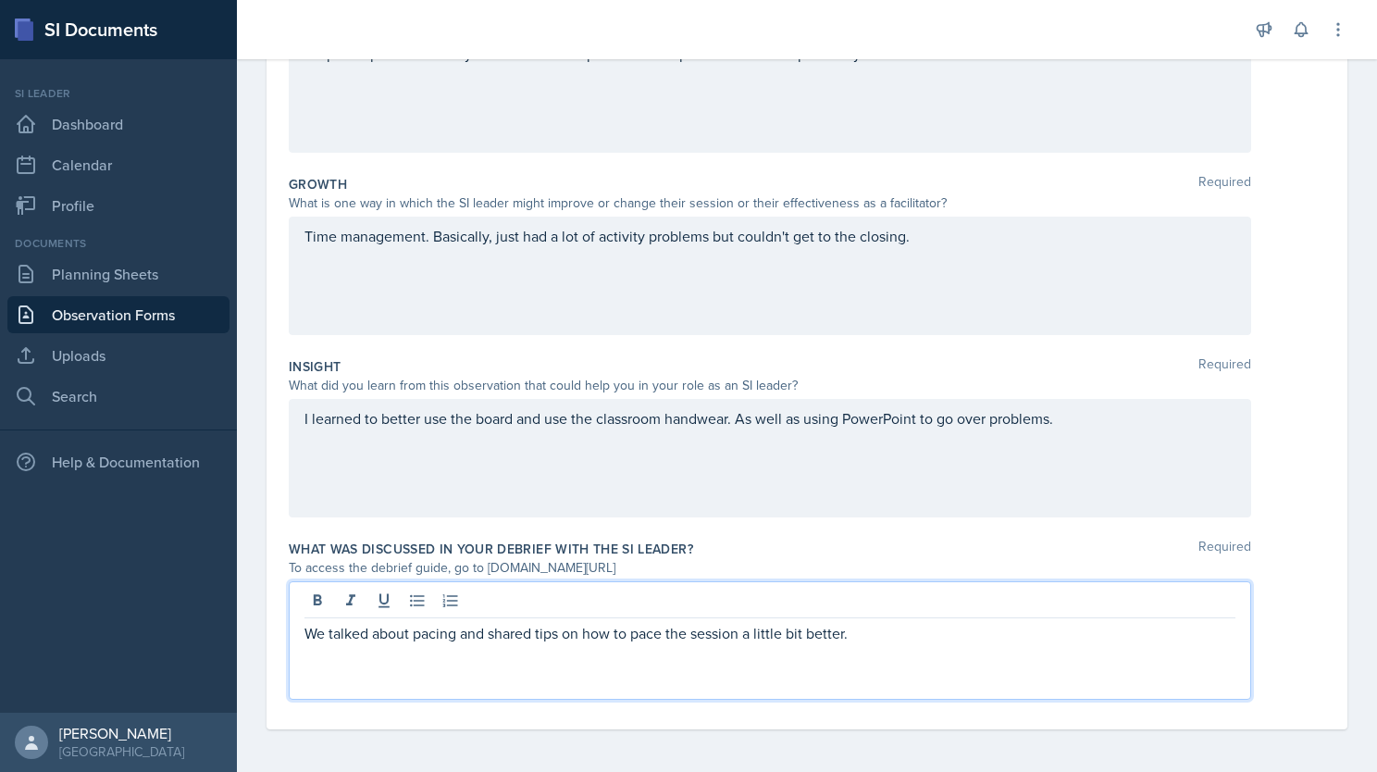
drag, startPoint x: 876, startPoint y: 626, endPoint x: 848, endPoint y: 626, distance: 28.7
click at [848, 626] on p "We talked about pacing and shared tips on how to pace the session a little bit …" at bounding box center [769, 633] width 931 height 22
click at [898, 637] on p "We talked about pacing and shared tips on how to pace the session a little bit …" at bounding box center [769, 633] width 931 height 22
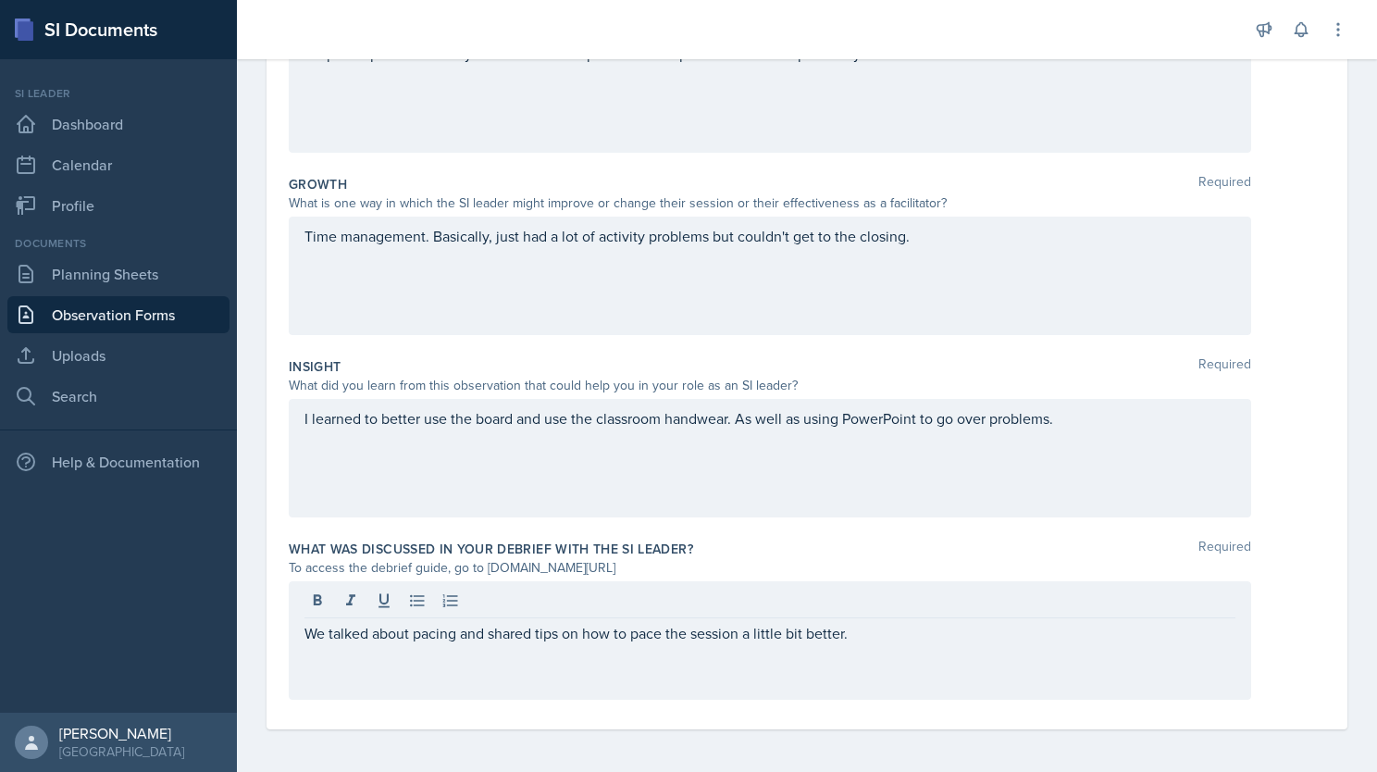
click at [1000, 432] on div "I learned to better use the board and use the classroom handwear. As well as us…" at bounding box center [770, 458] width 962 height 118
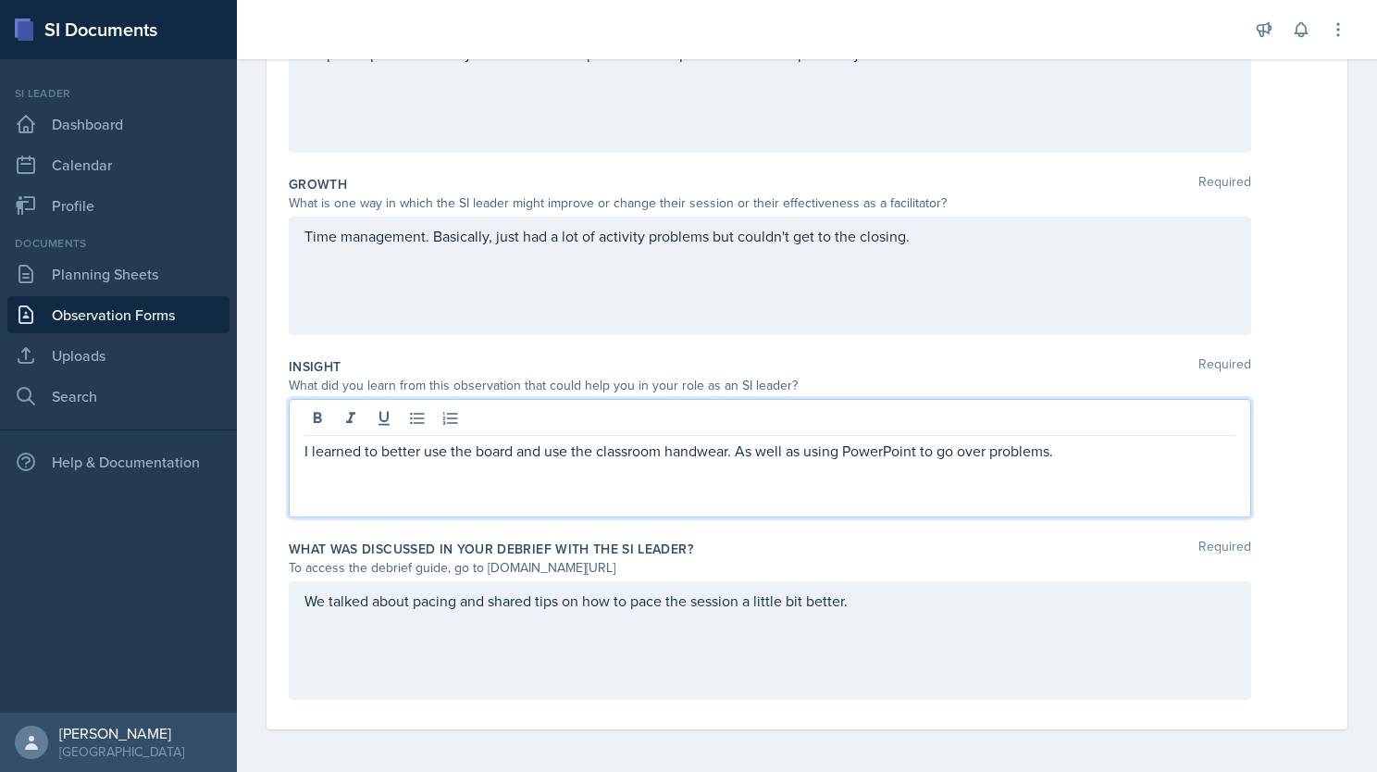
click at [1081, 452] on p "I learned to better use the board and use the classroom handwear. As well as us…" at bounding box center [769, 450] width 931 height 22
click at [687, 447] on p "I learned to better use the board and use the classroom handwear. As well as us…" at bounding box center [769, 450] width 931 height 22
click at [1084, 453] on p "I learned to better use the board and use the classroom hardwear. As well as us…" at bounding box center [769, 450] width 931 height 22
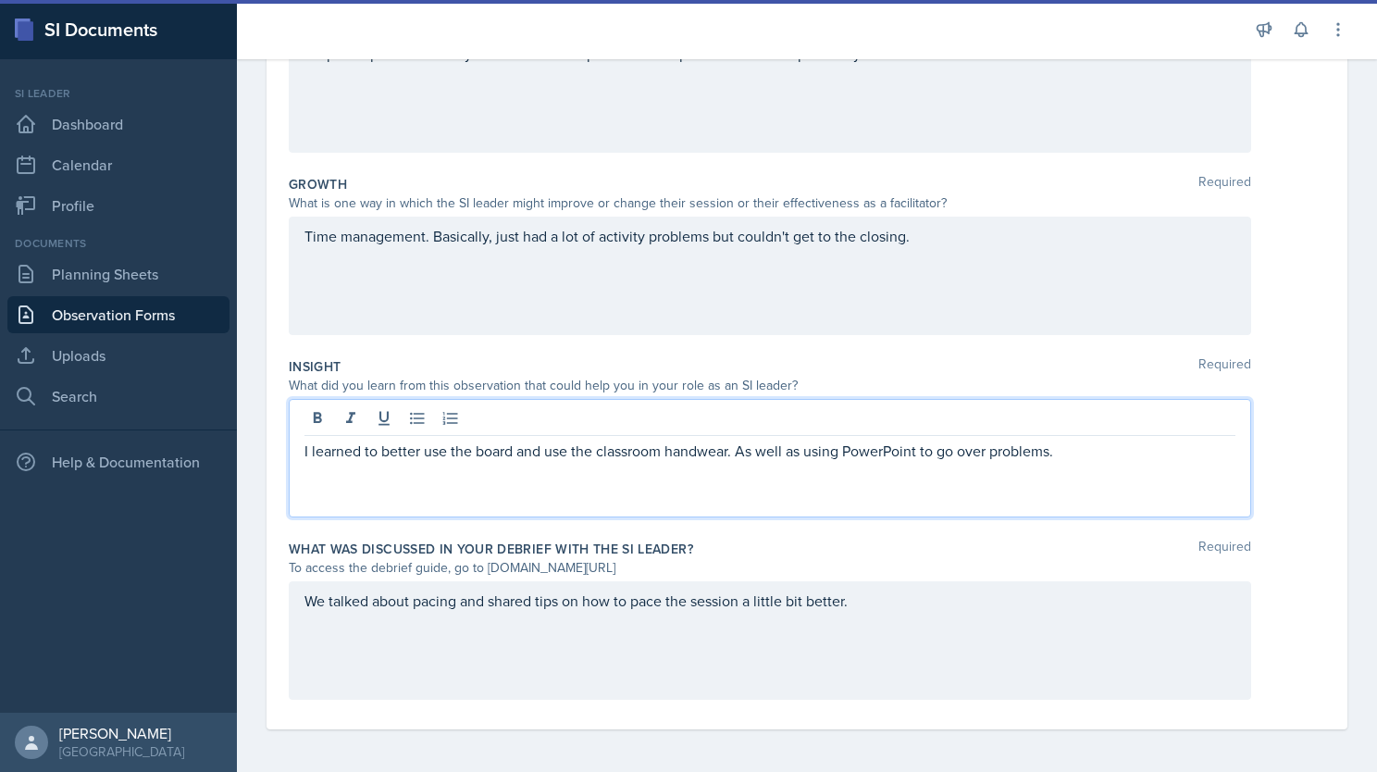
click at [699, 450] on p "I learned to better use the board and use the classroom handwear. As well as us…" at bounding box center [769, 450] width 931 height 22
click at [691, 448] on p "I learned to better use the board and use the classroom handwear. As well as us…" at bounding box center [769, 450] width 931 height 22
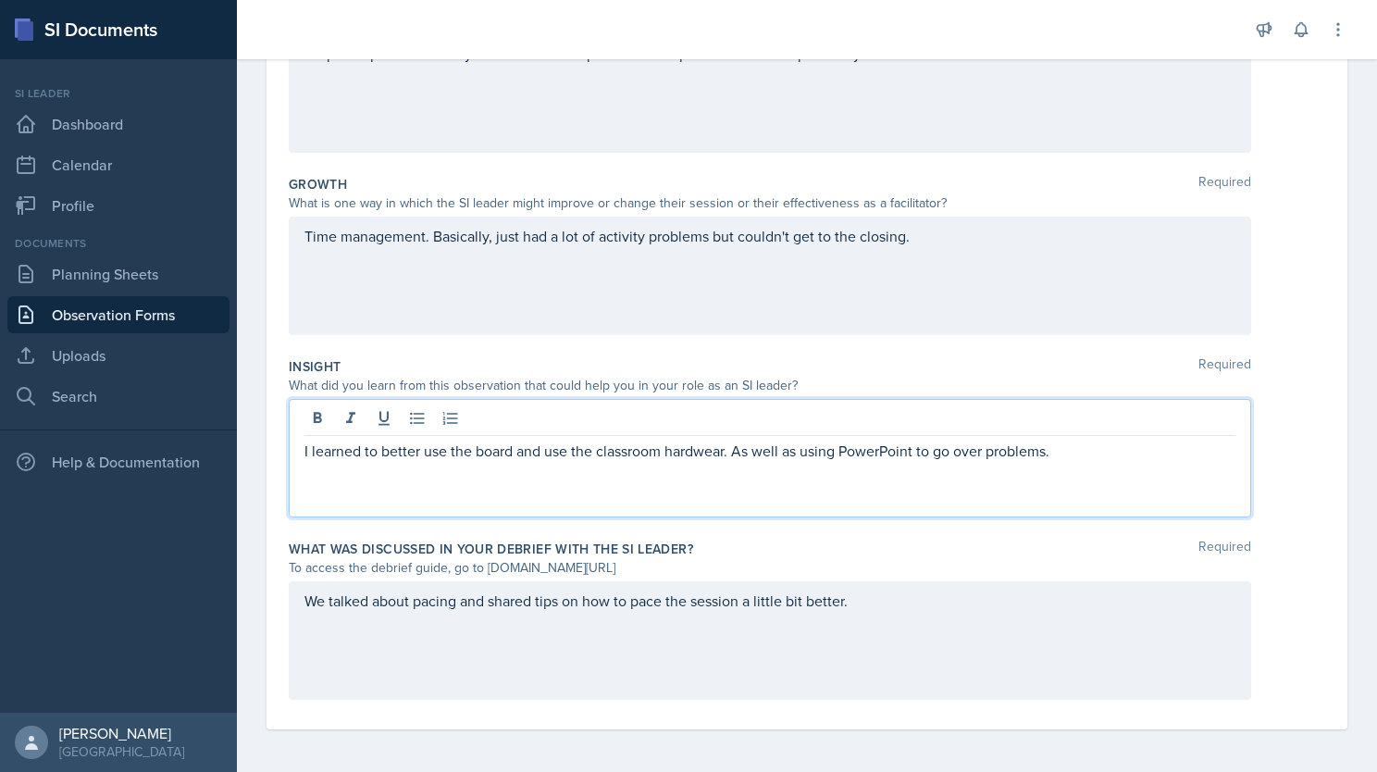
click at [752, 451] on p "I learned to better use the board and use the classroom hardwear. As well as us…" at bounding box center [769, 450] width 931 height 22
click at [759, 452] on p "I learned to better use the board and use the classroom hardware. As well as us…" at bounding box center [769, 450] width 931 height 22
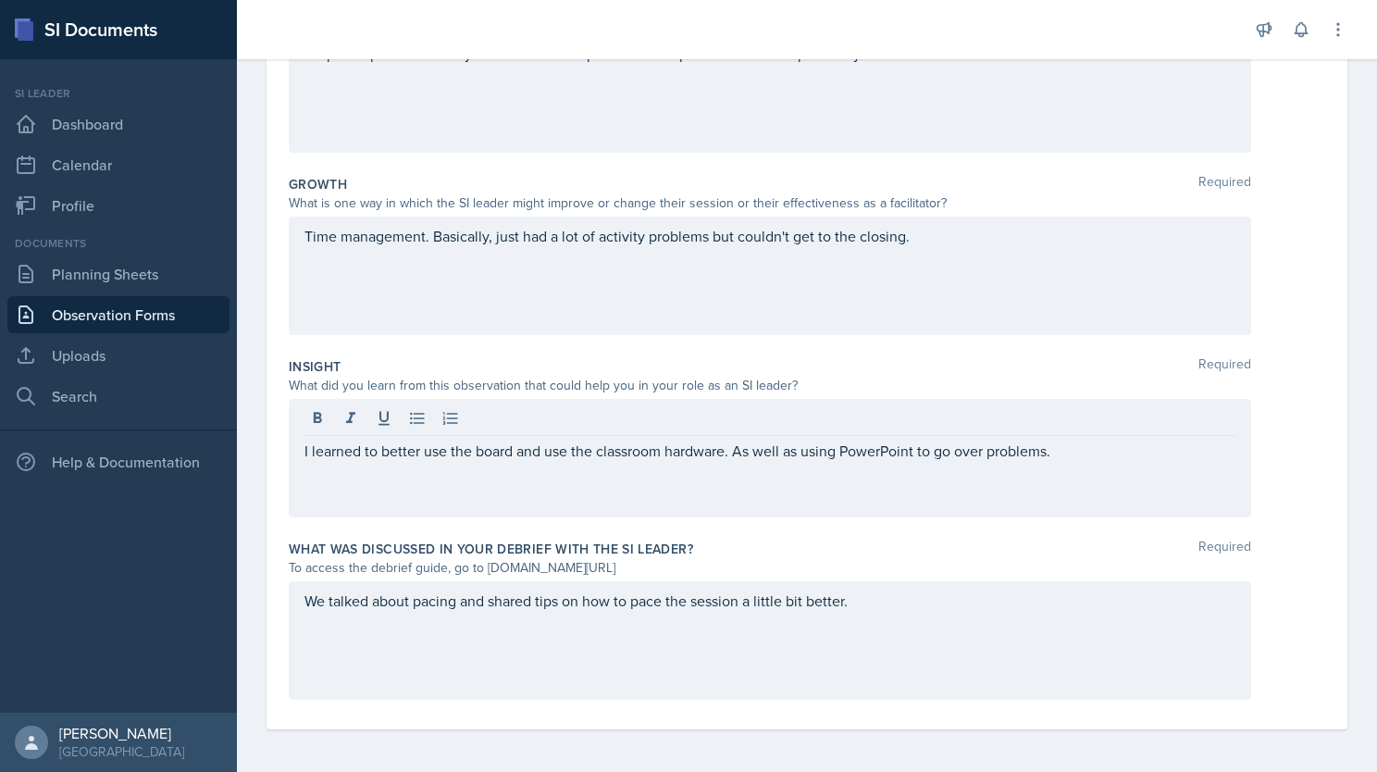
click at [1077, 461] on div "I learned to better use the board and use the classroom hardware. As well as us…" at bounding box center [770, 458] width 962 height 118
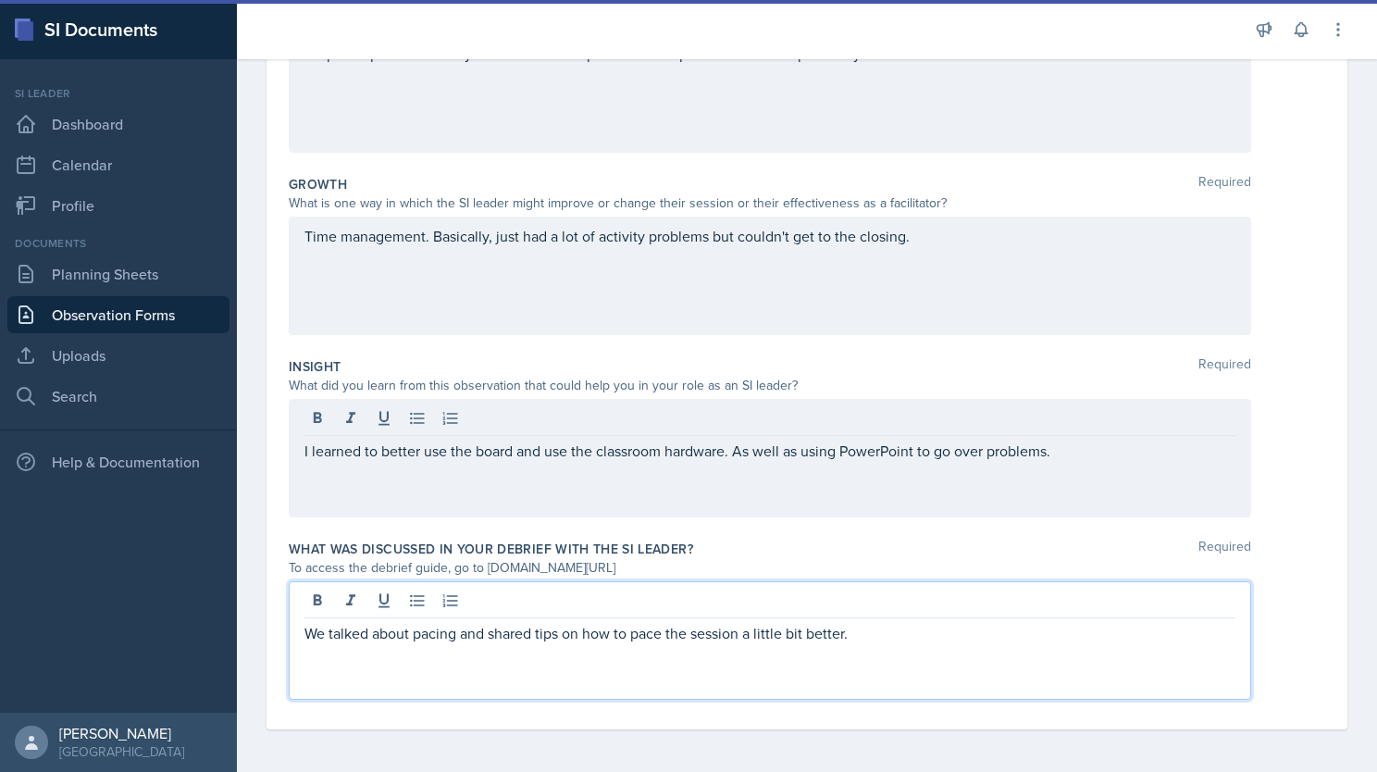
click at [866, 607] on div "We talked about pacing and shared tips on how to pace the session a little bit …" at bounding box center [770, 640] width 962 height 118
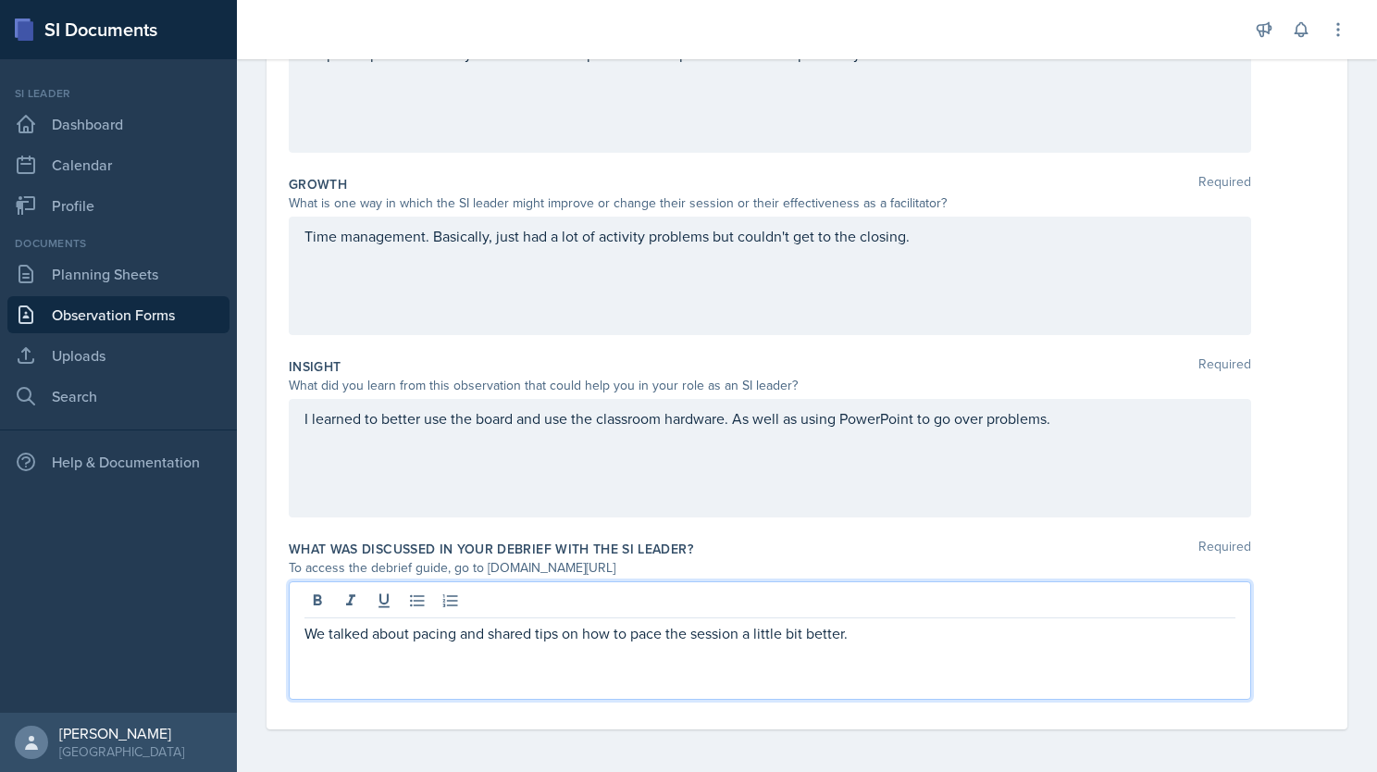
click at [888, 637] on p "We talked about pacing and shared tips on how to pace the session a little bit …" at bounding box center [769, 633] width 931 height 22
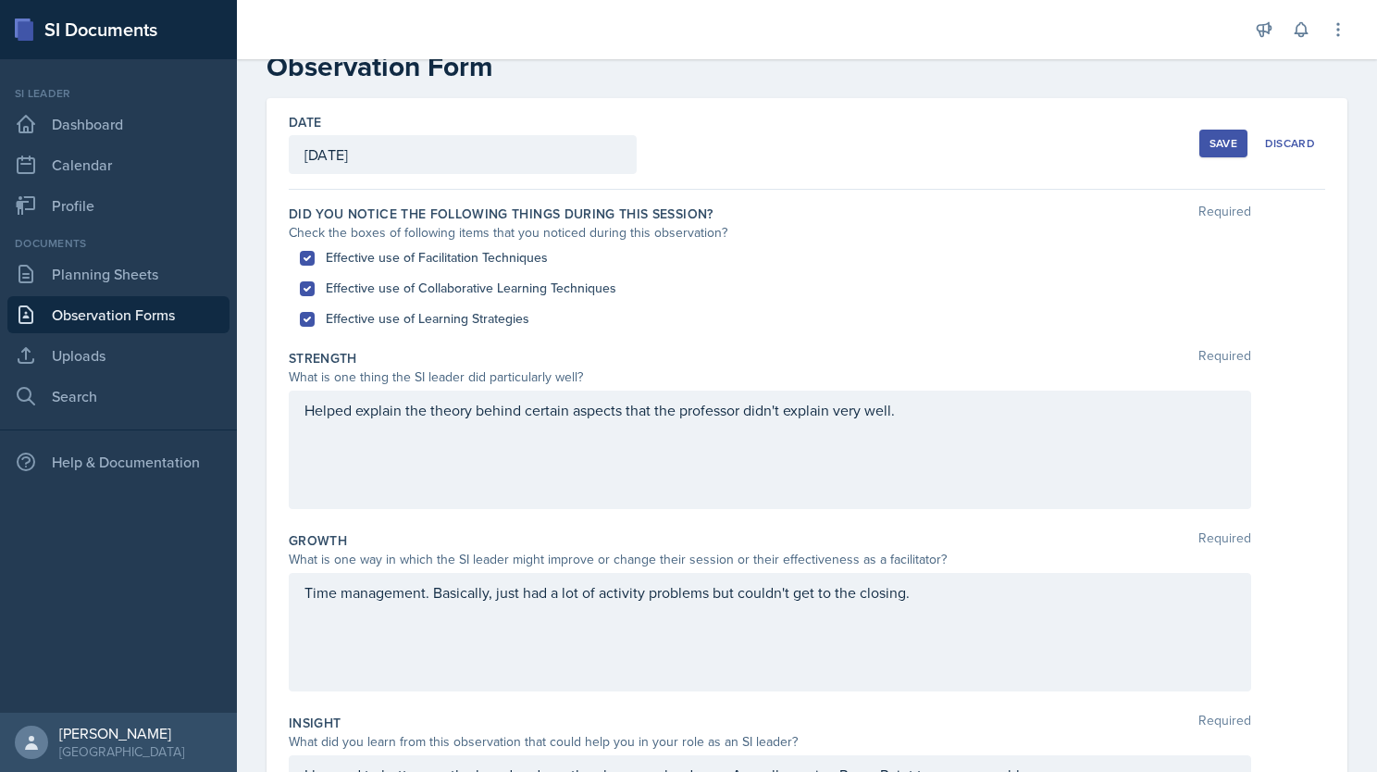
scroll to position [42, 0]
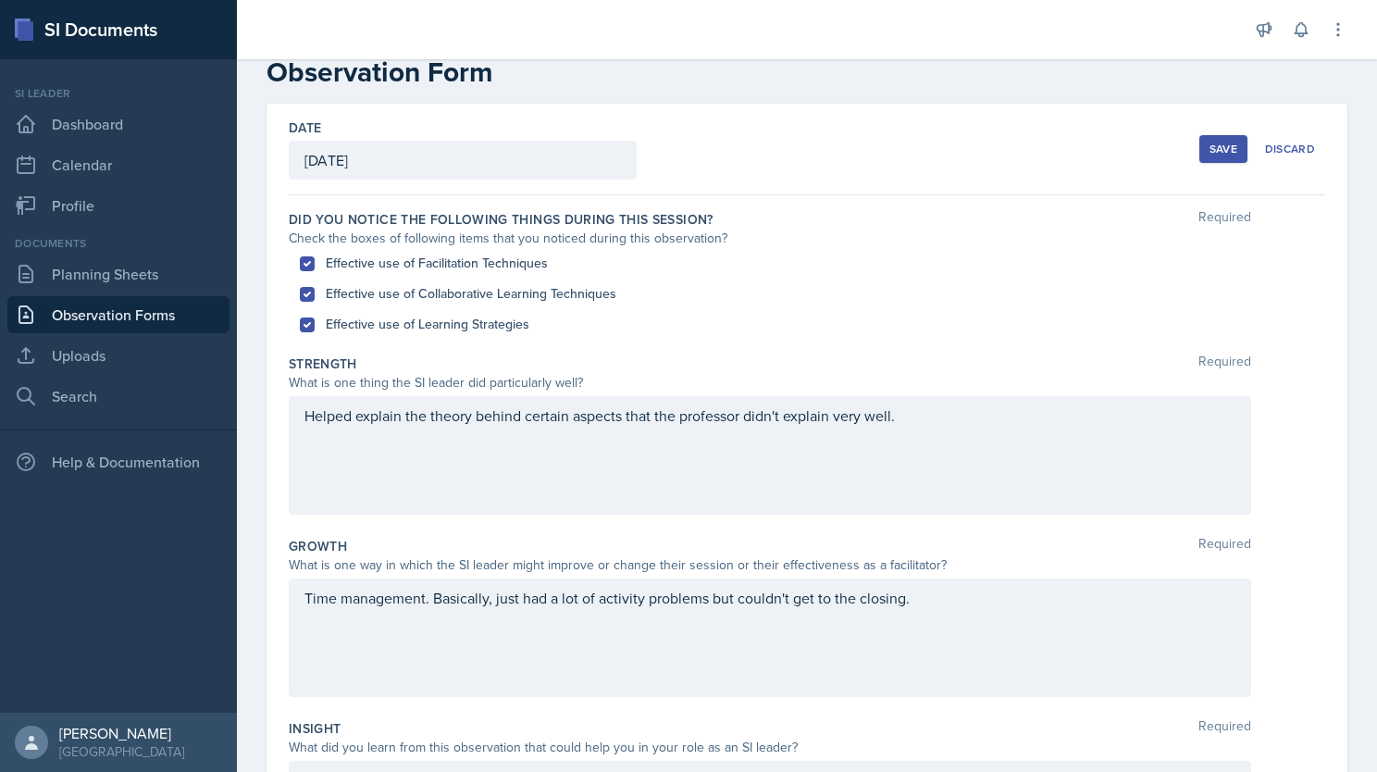
click at [1203, 135] on button "Save" at bounding box center [1223, 149] width 48 height 28
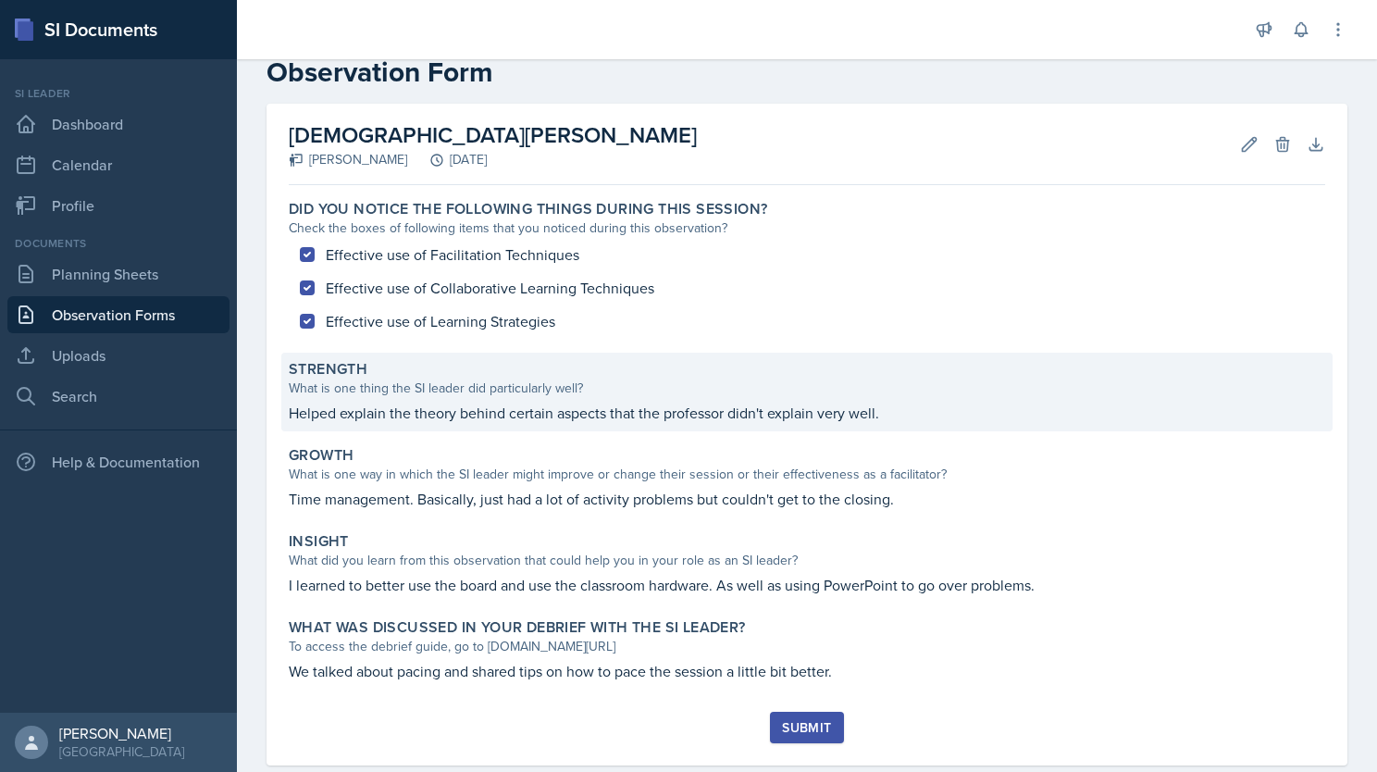
scroll to position [78, 0]
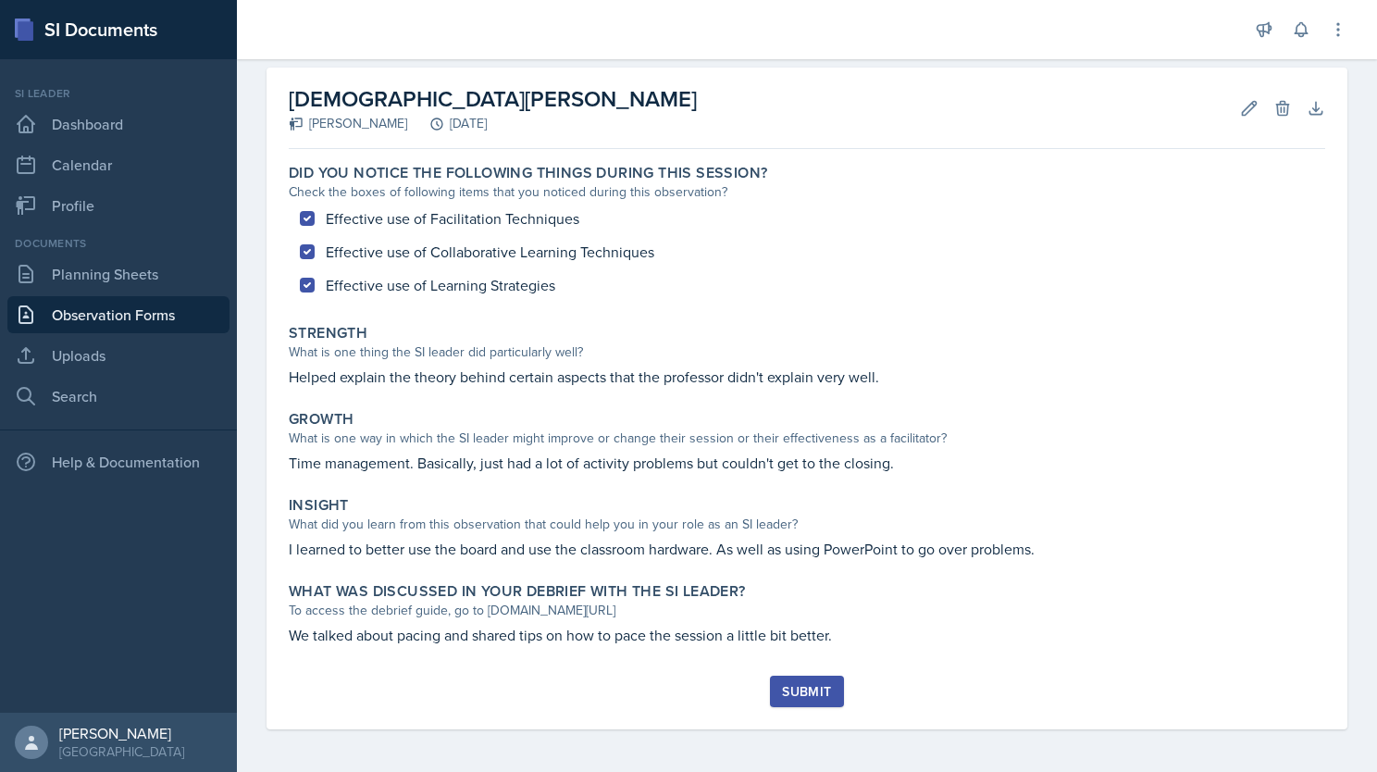
click at [807, 694] on div "Submit" at bounding box center [806, 691] width 49 height 15
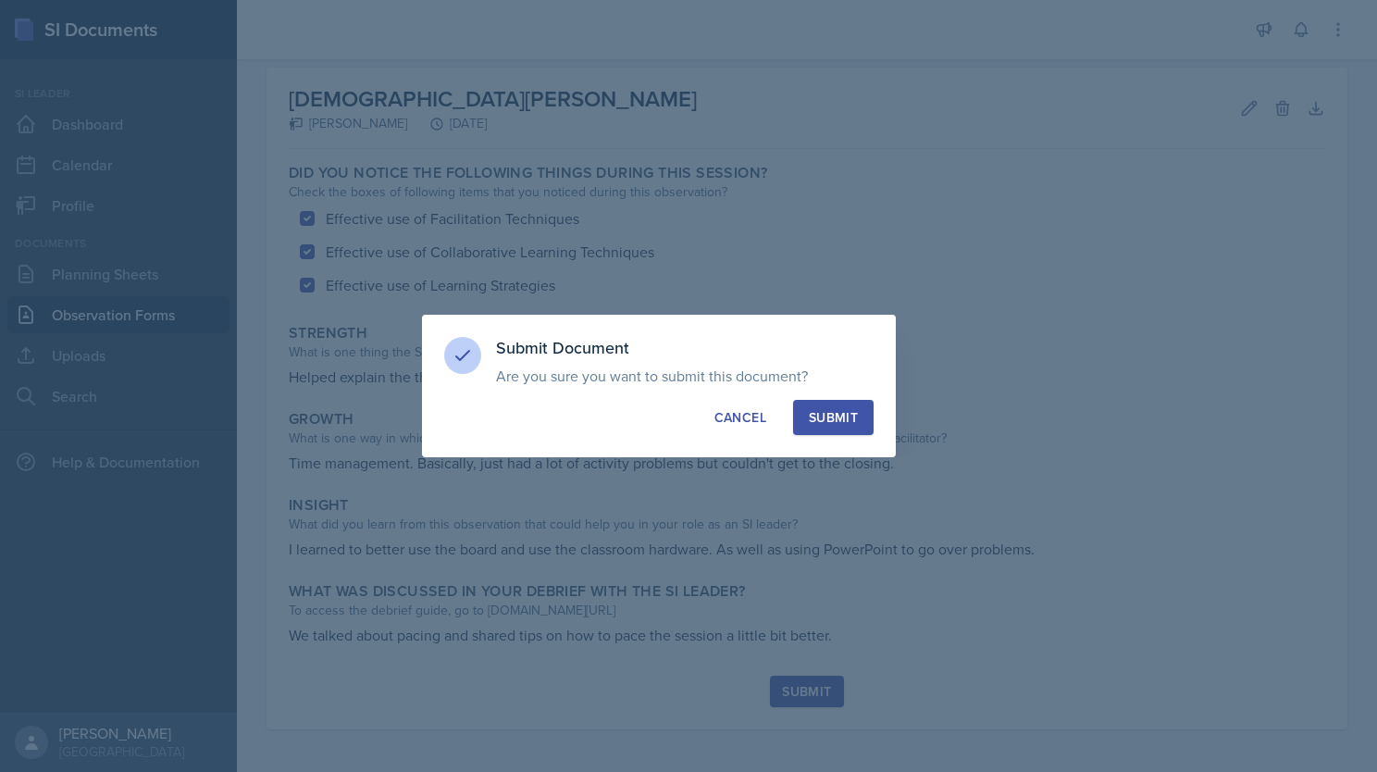
click at [840, 424] on div "Submit" at bounding box center [833, 417] width 49 height 19
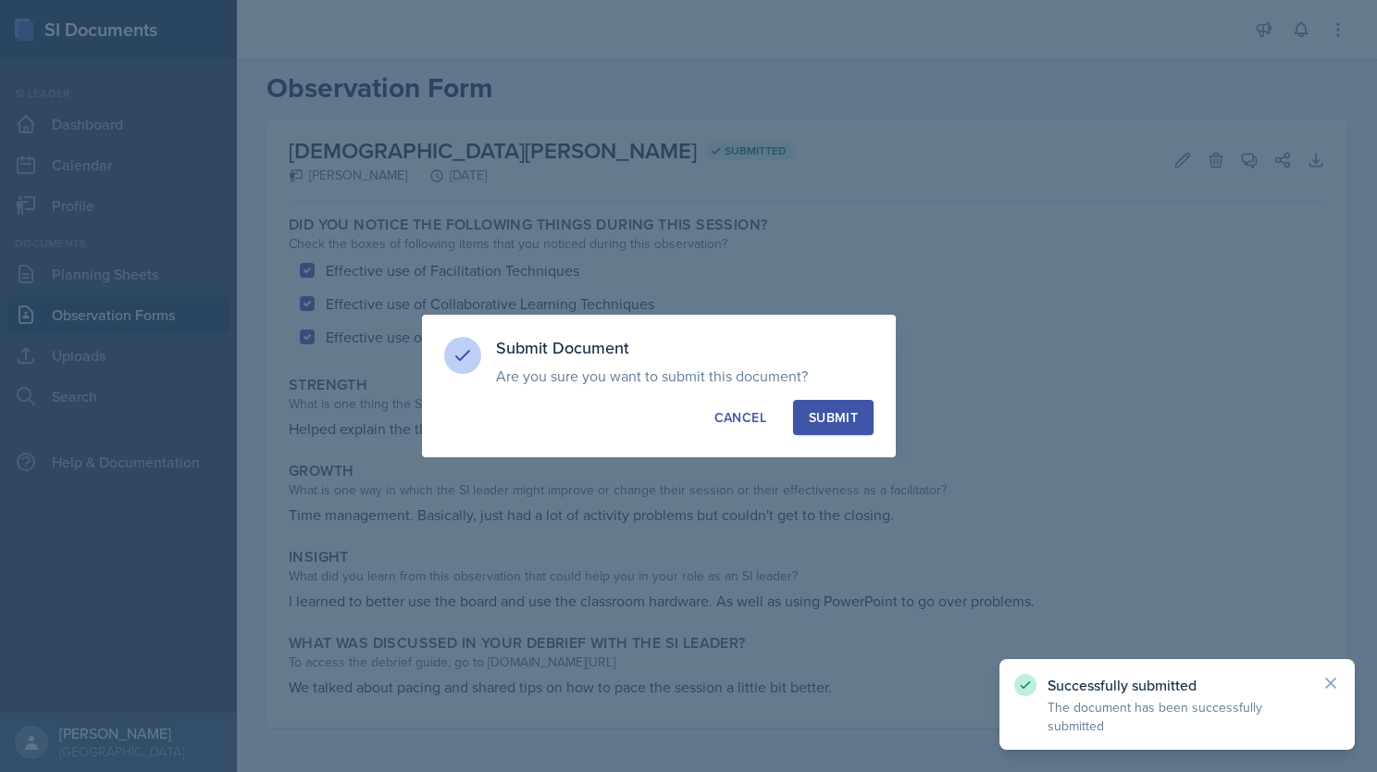
scroll to position [25, 0]
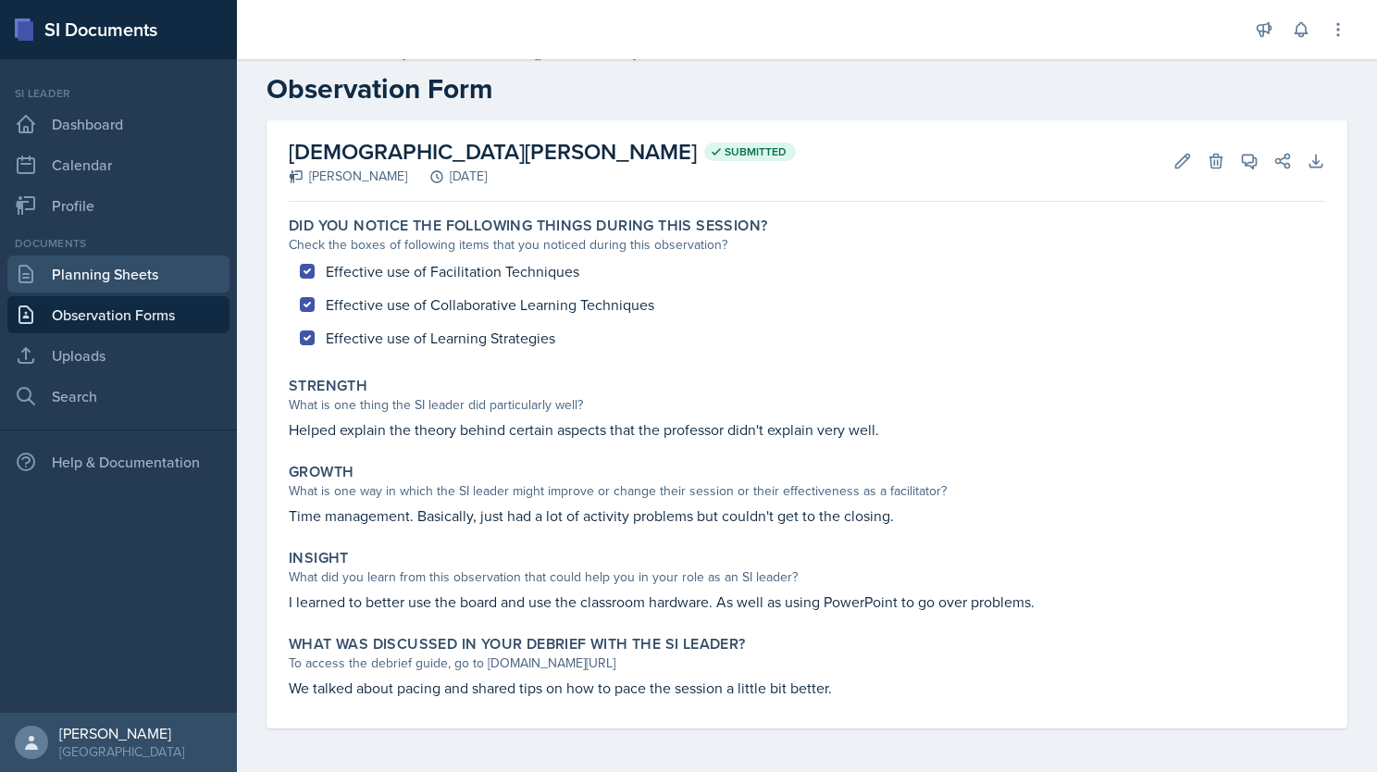
click at [74, 279] on link "Planning Sheets" at bounding box center [118, 273] width 222 height 37
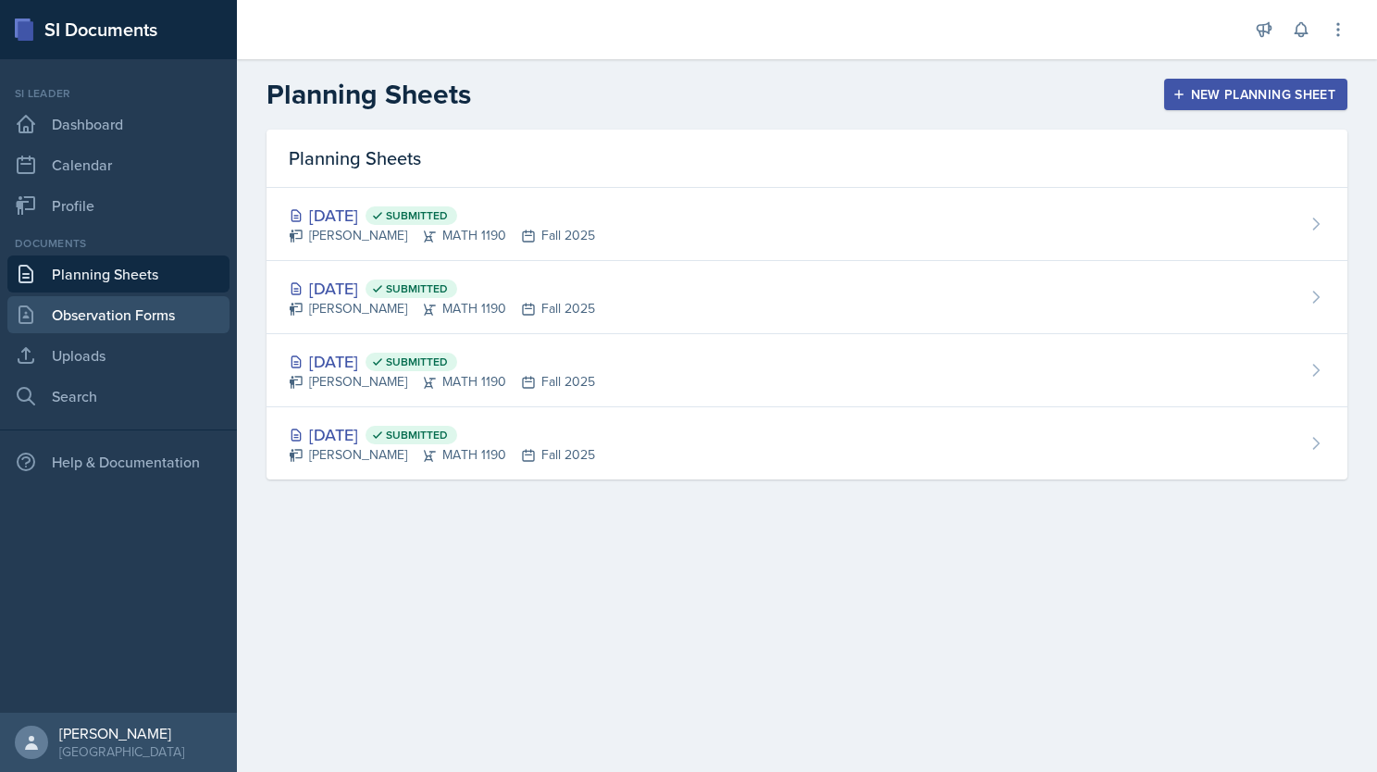
click at [81, 308] on link "Observation Forms" at bounding box center [118, 314] width 222 height 37
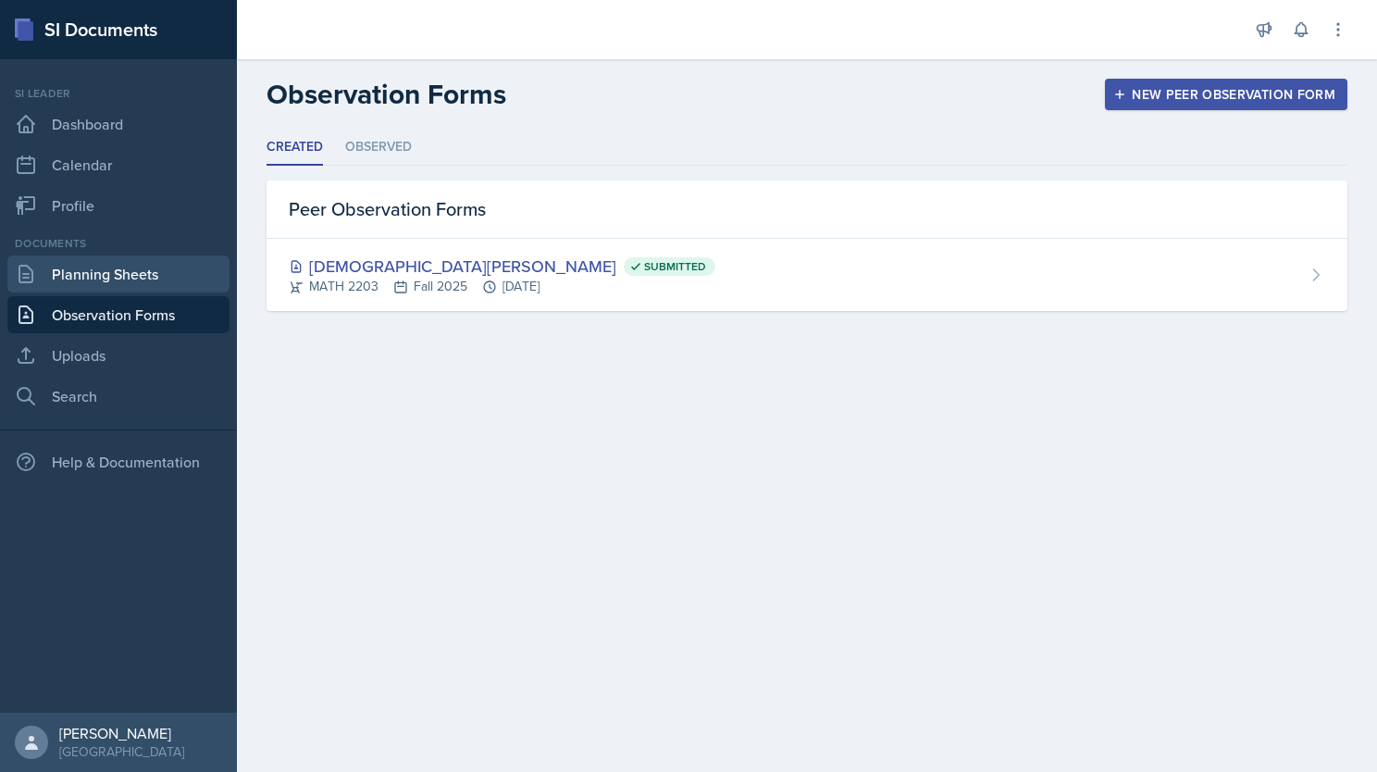
click at [120, 274] on link "Planning Sheets" at bounding box center [118, 273] width 222 height 37
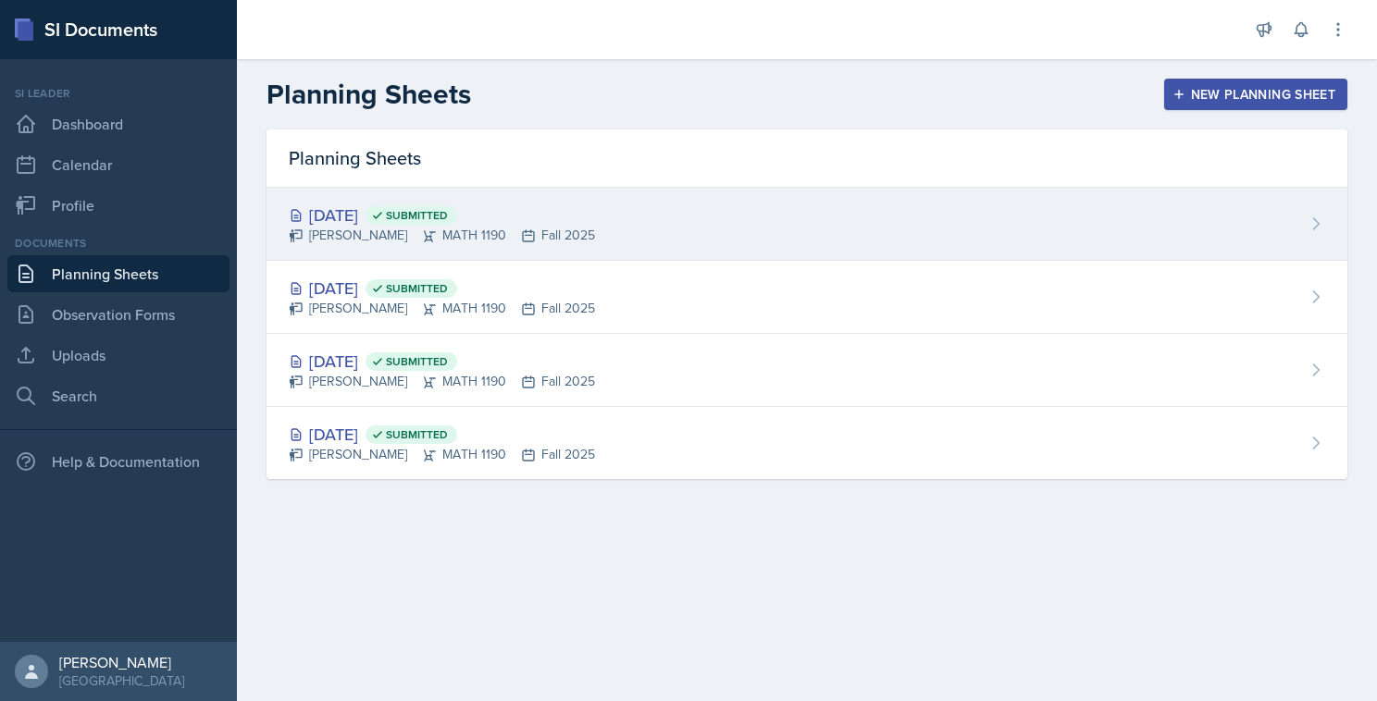
click at [651, 223] on div "[DATE] Submitted [PERSON_NAME] MATH 1190 Fall 2025" at bounding box center [806, 224] width 1081 height 73
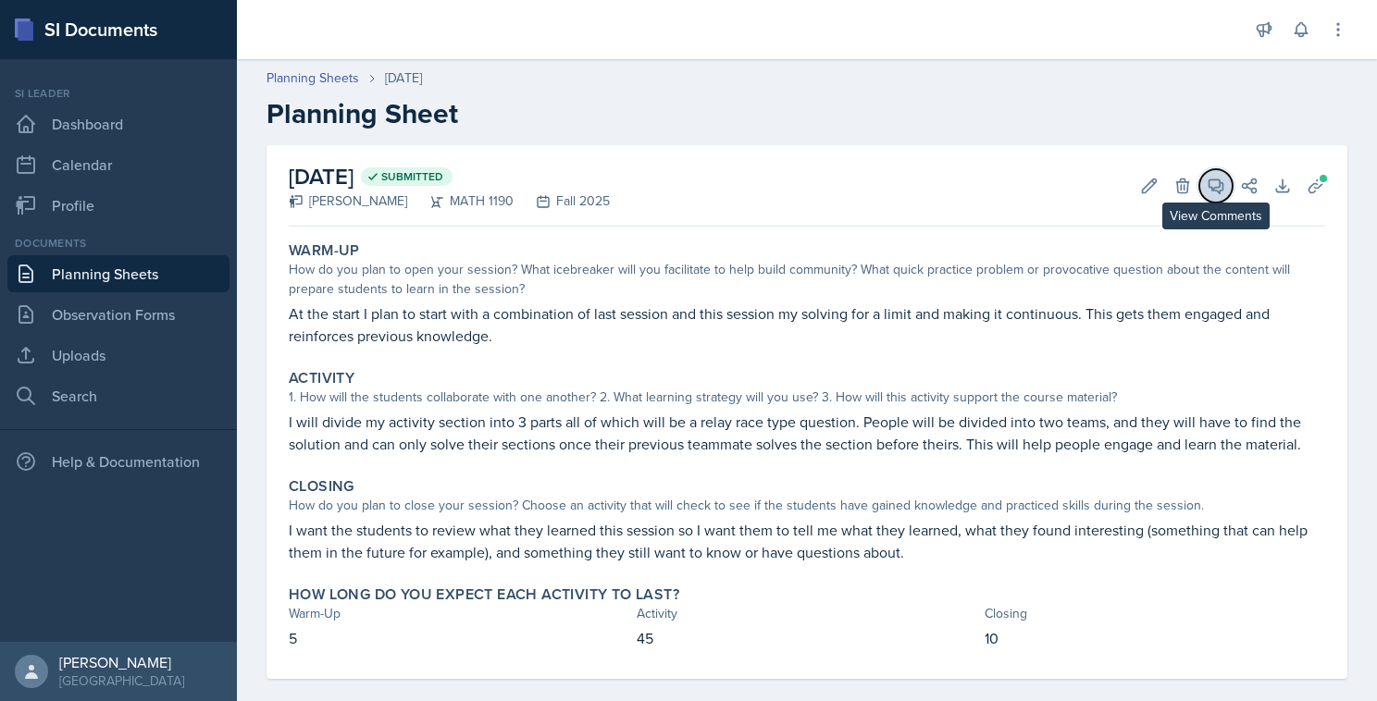
click at [1207, 183] on icon at bounding box center [1216, 186] width 19 height 19
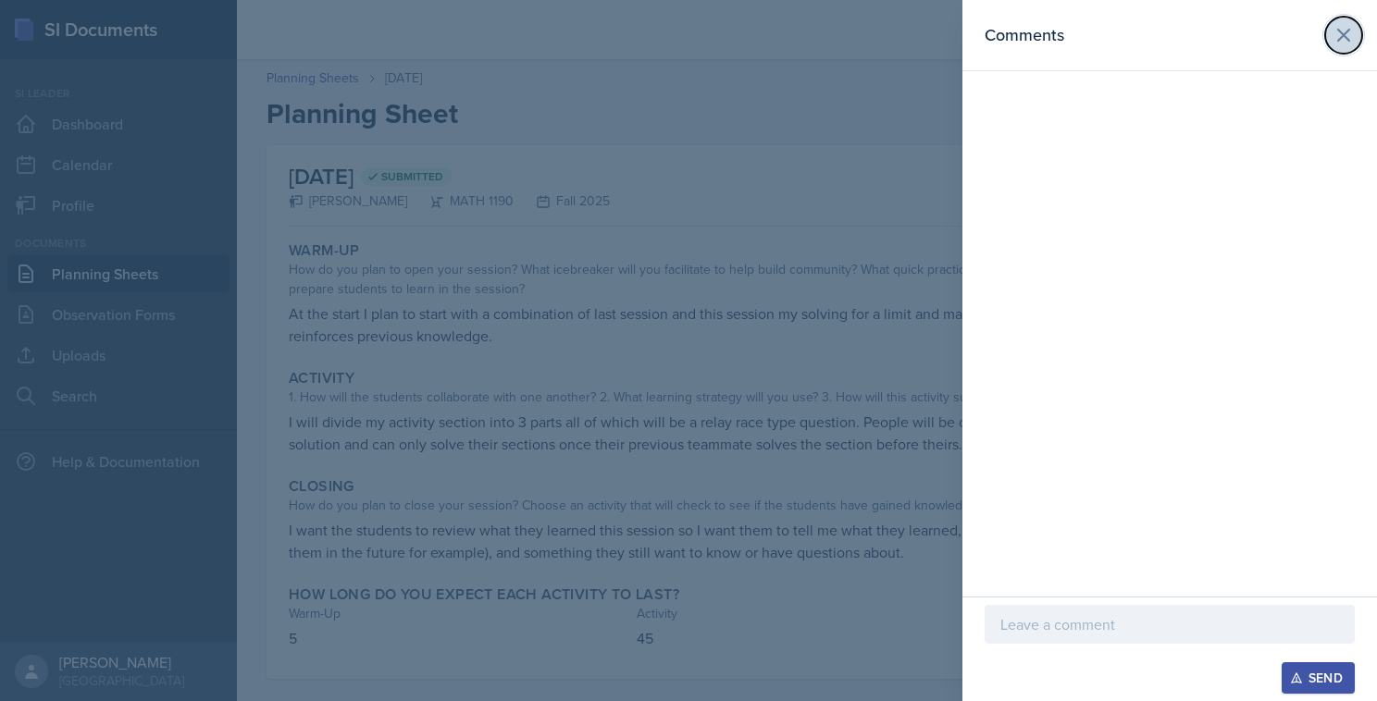
click at [1342, 38] on icon at bounding box center [1343, 35] width 22 height 22
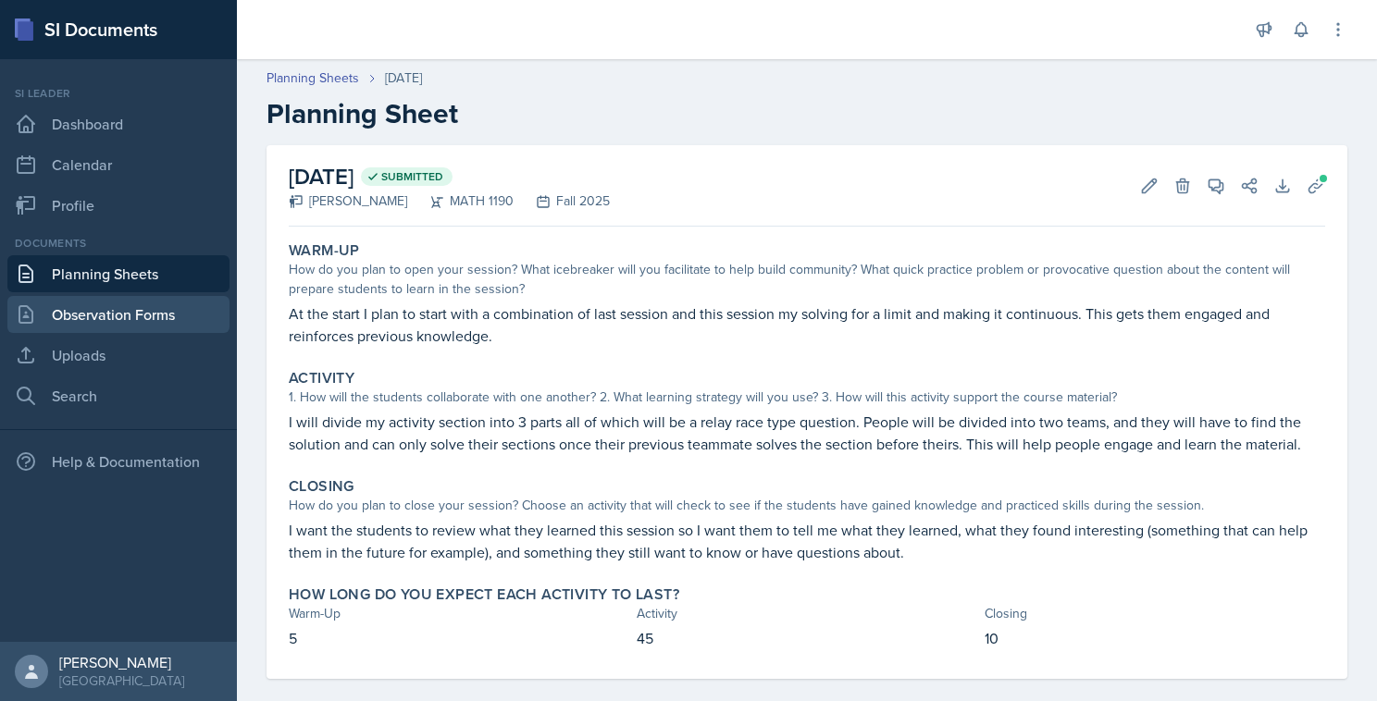
click at [144, 319] on link "Observation Forms" at bounding box center [118, 314] width 222 height 37
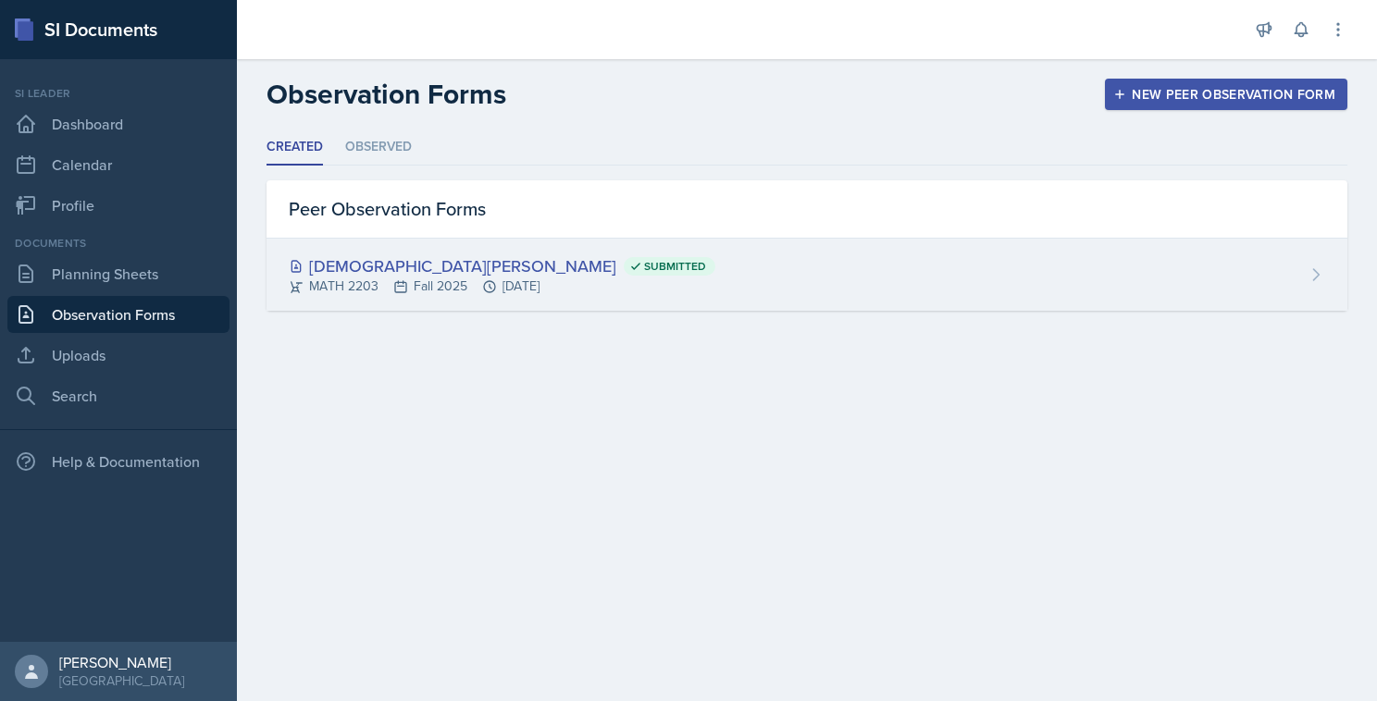
click at [518, 241] on div "[DEMOGRAPHIC_DATA][PERSON_NAME] Submitted MATH 2203 Fall 2025 [DATE]" at bounding box center [806, 275] width 1081 height 72
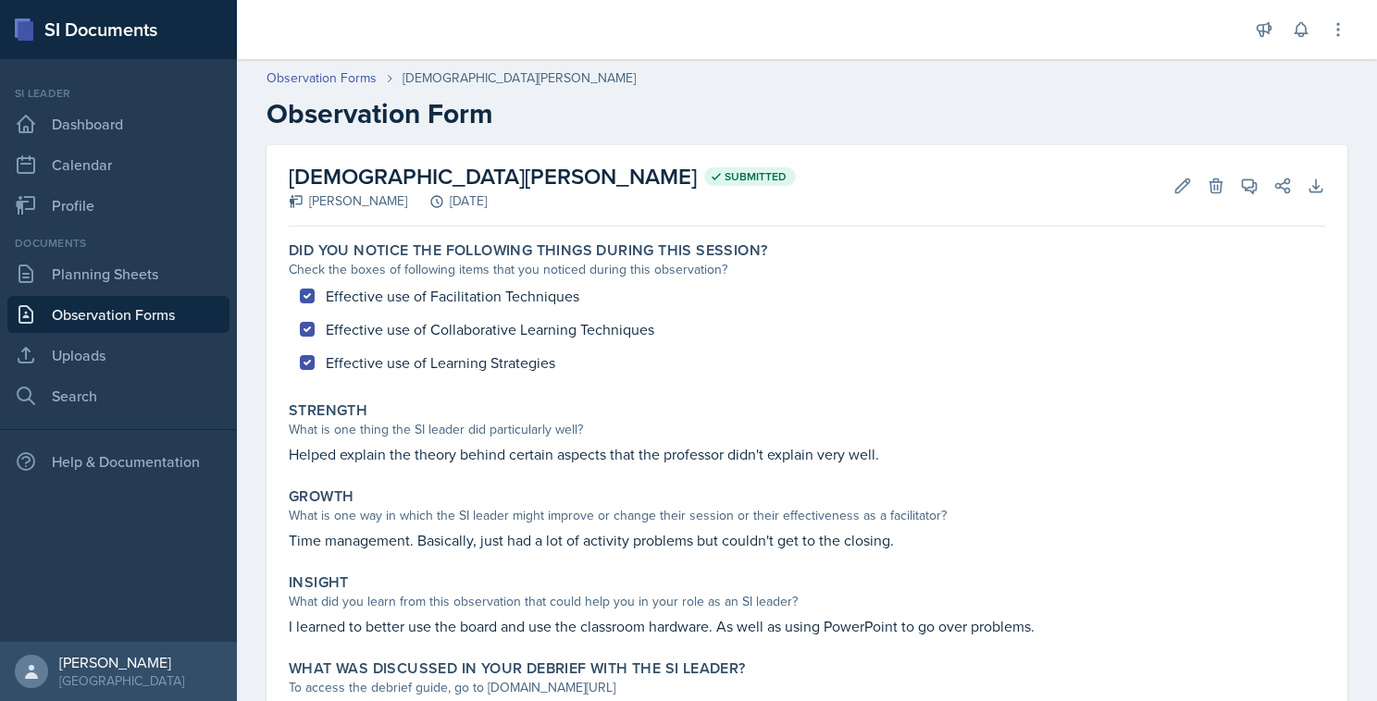
scroll to position [96, 0]
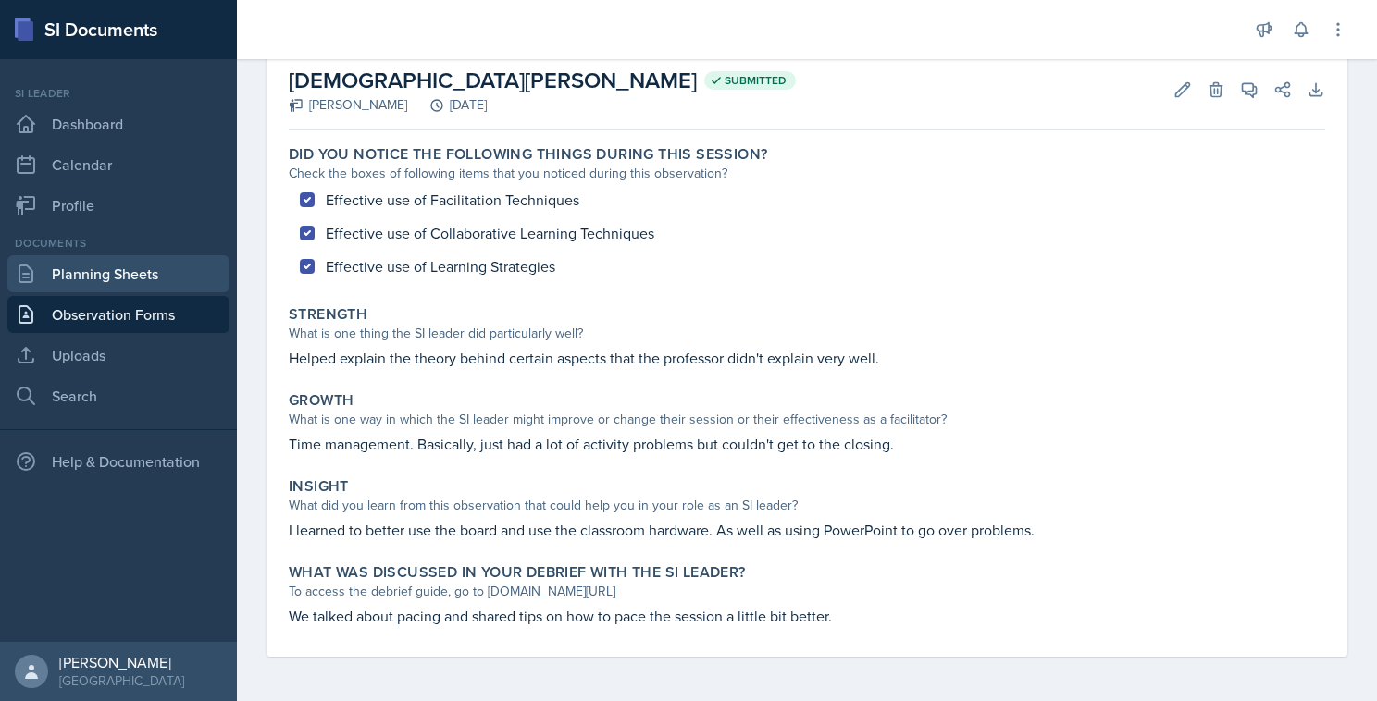
click at [122, 267] on link "Planning Sheets" at bounding box center [118, 273] width 222 height 37
